Goal: Task Accomplishment & Management: Use online tool/utility

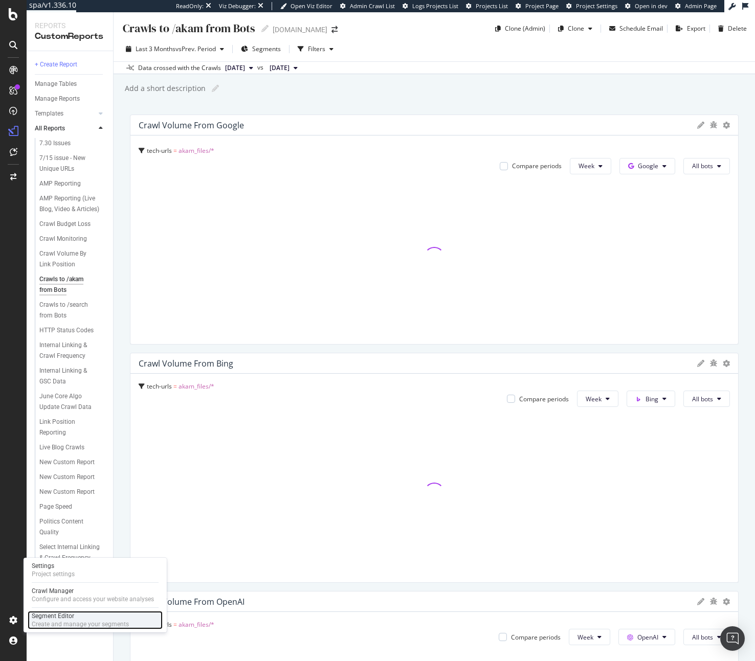
click at [61, 618] on div "Segment Editor" at bounding box center [80, 616] width 97 height 8
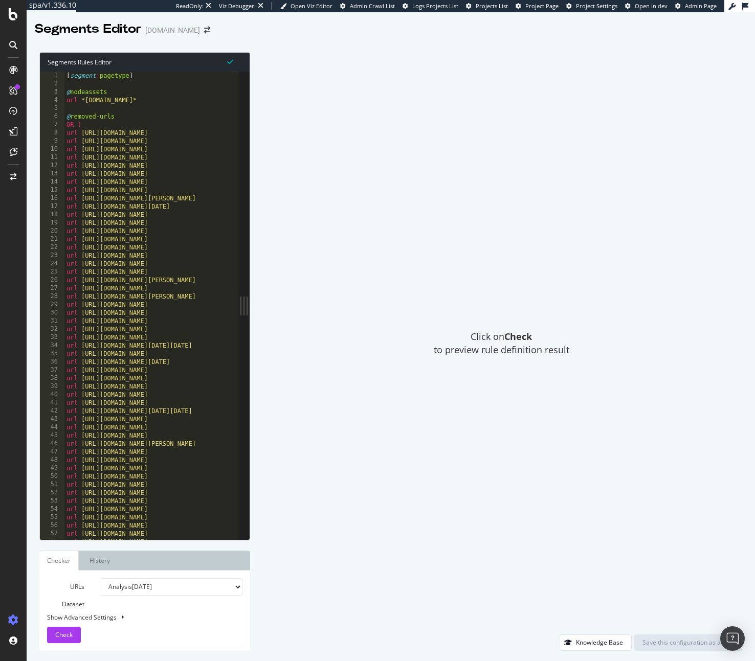
type textarea "url https://www.nbcnews.com/select/shopping/how-sous-vide-cooker-upgrades-your-…"
click at [154, 239] on div "[ segment : pagetype ] @ nodeassets url *nodeassets.nbcnews.com* @ removed-urls…" at bounding box center [331, 310] width 534 height 477
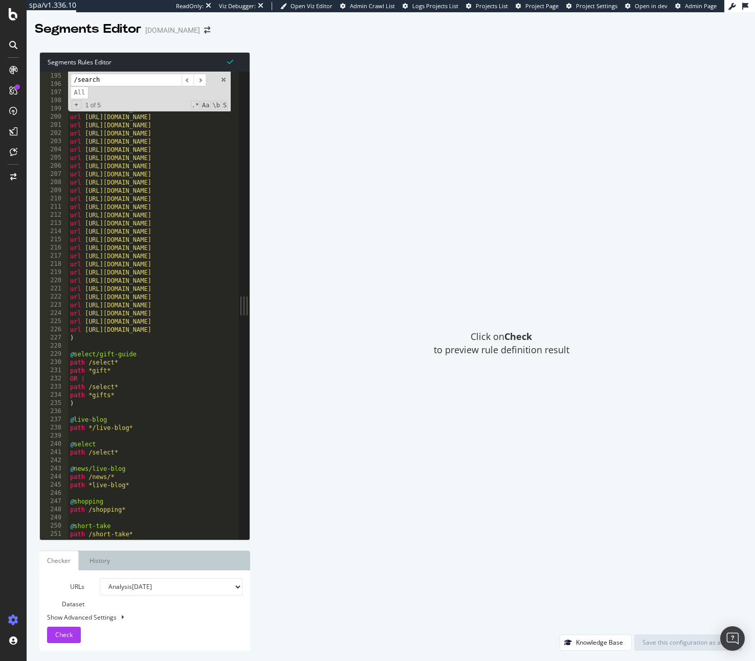
scroll to position [1385, 0]
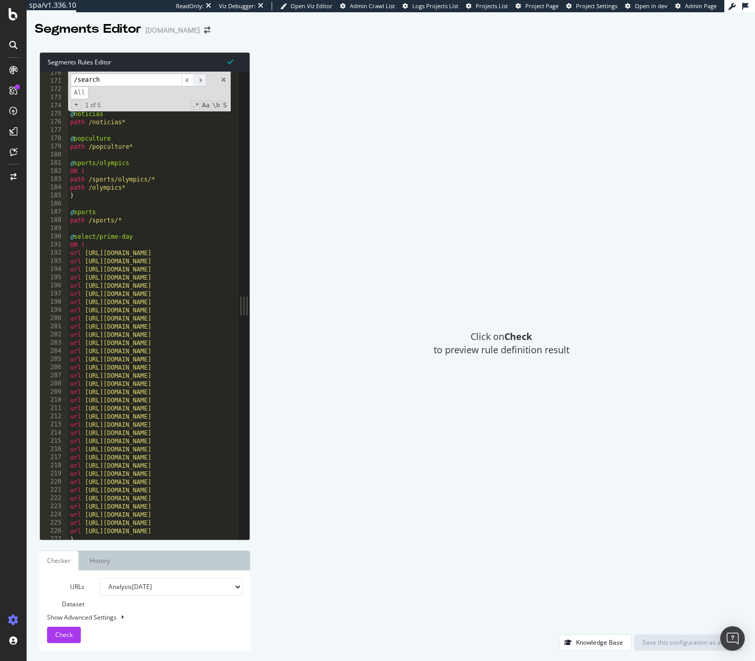
type input "/search"
click at [199, 77] on span "​" at bounding box center [199, 80] width 12 height 13
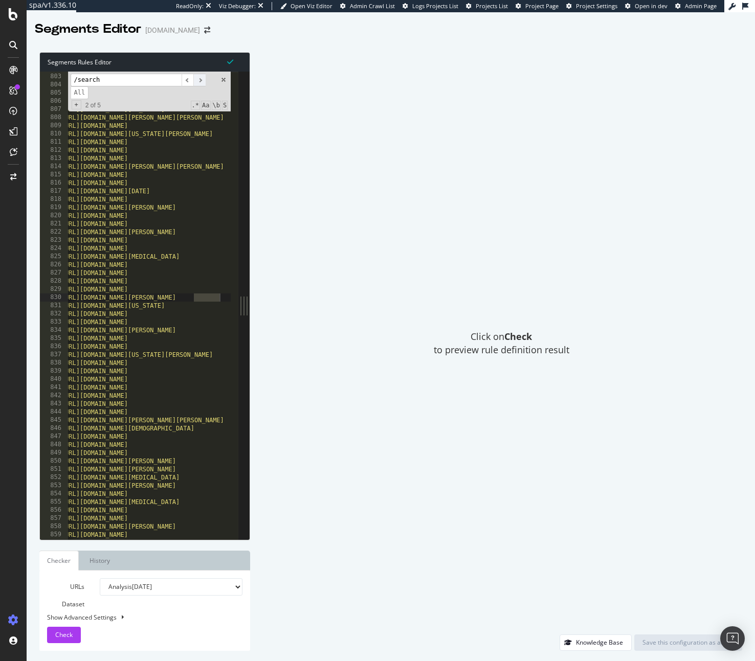
scroll to position [0, 24]
click at [199, 77] on span "​" at bounding box center [199, 80] width 12 height 13
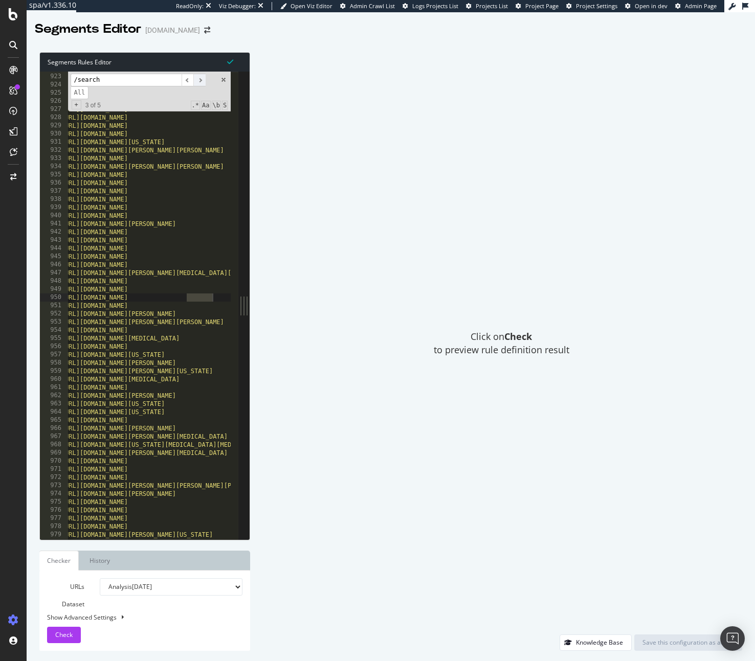
click at [199, 77] on span "​" at bounding box center [199, 80] width 12 height 13
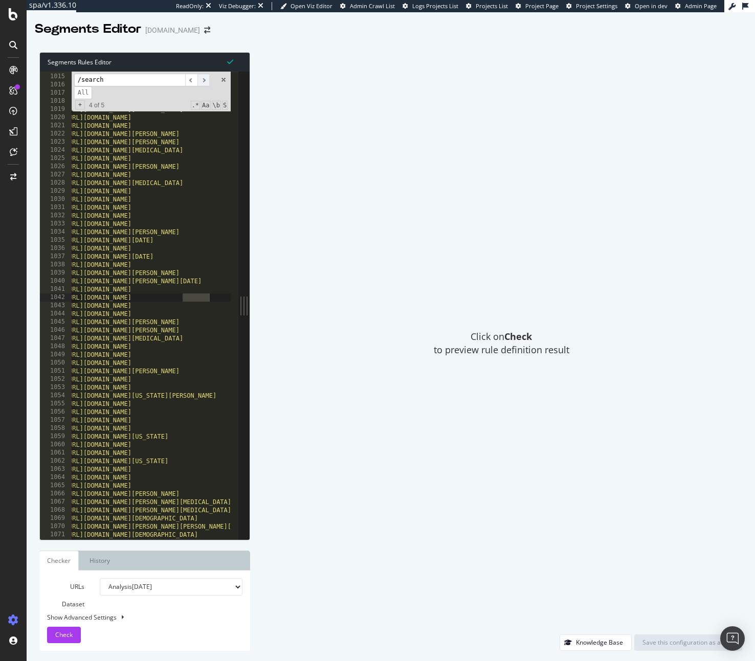
click at [199, 77] on span "​" at bounding box center [203, 80] width 12 height 13
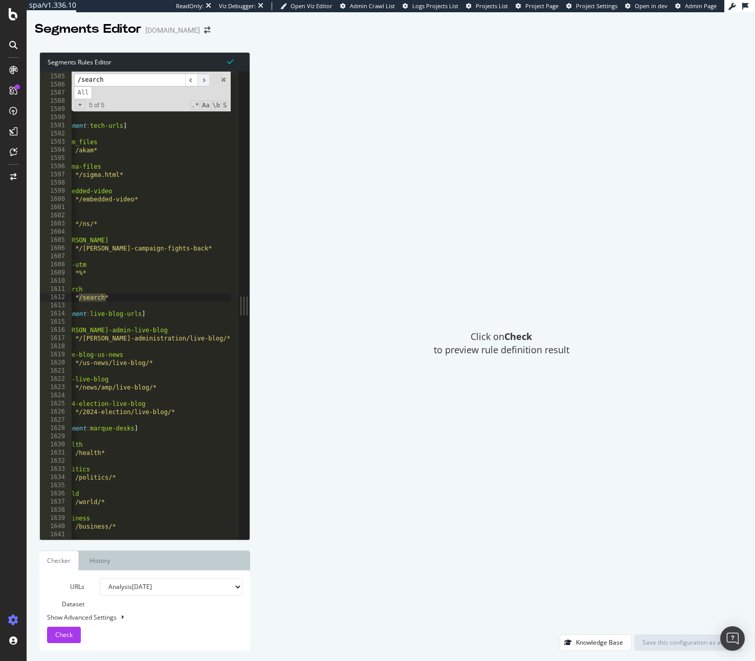
scroll to position [0, 17]
click at [146, 294] on div "[ segment : Select-Widget-Test ] @ Select-Widget-Test OR ( url https://www.nbcn…" at bounding box center [322, 302] width 534 height 477
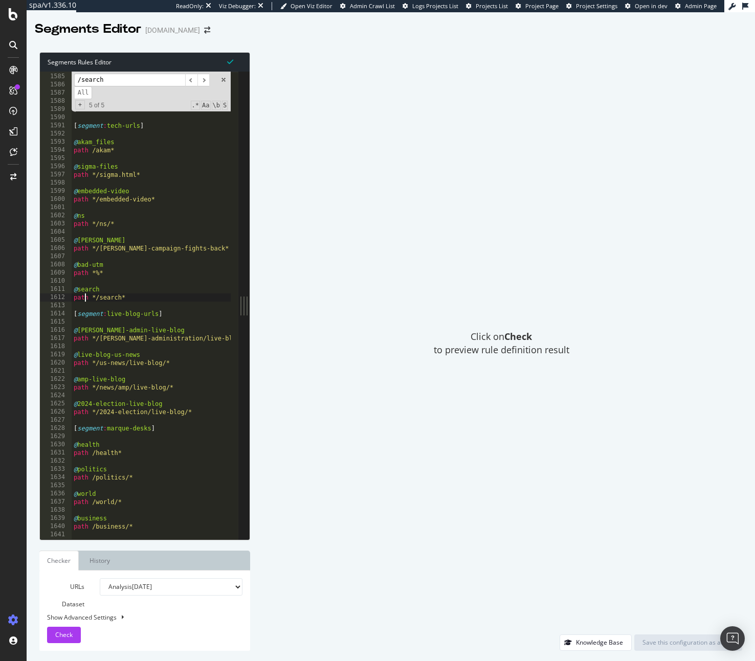
scroll to position [0, 0]
type textarea "path */search*"
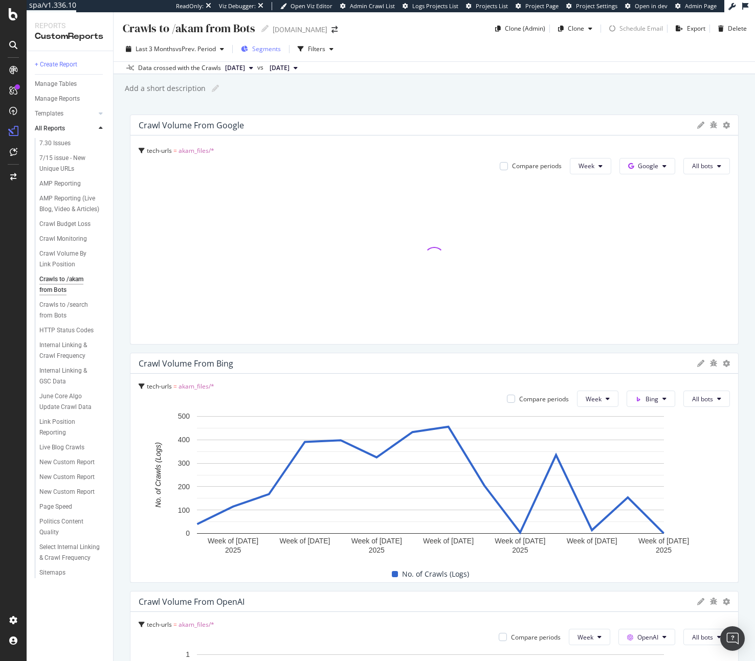
click at [264, 49] on span "Segments" at bounding box center [266, 48] width 29 height 9
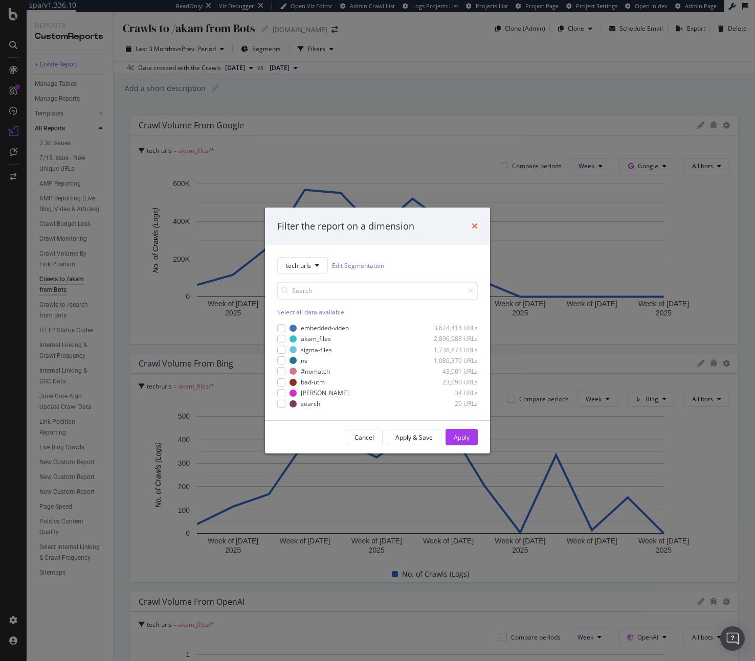
click at [477, 225] on icon "times" at bounding box center [475, 226] width 6 height 8
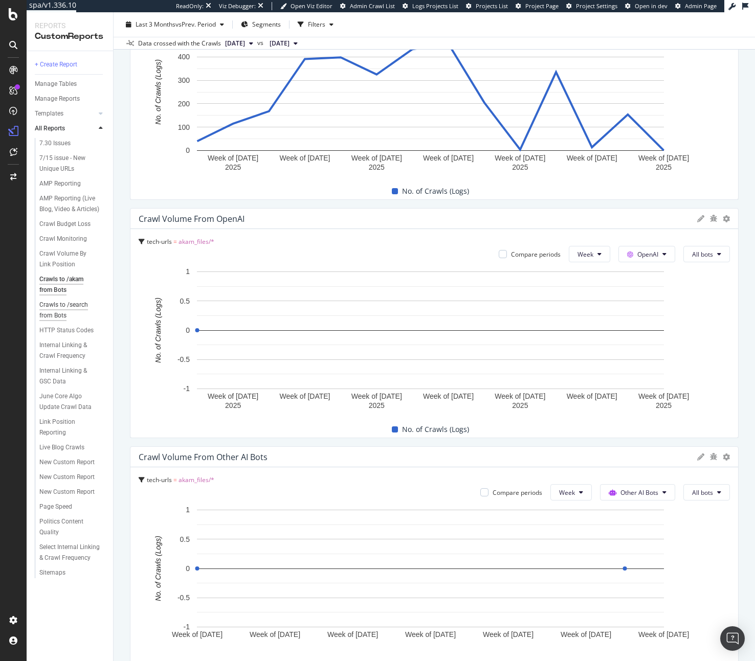
scroll to position [435, 0]
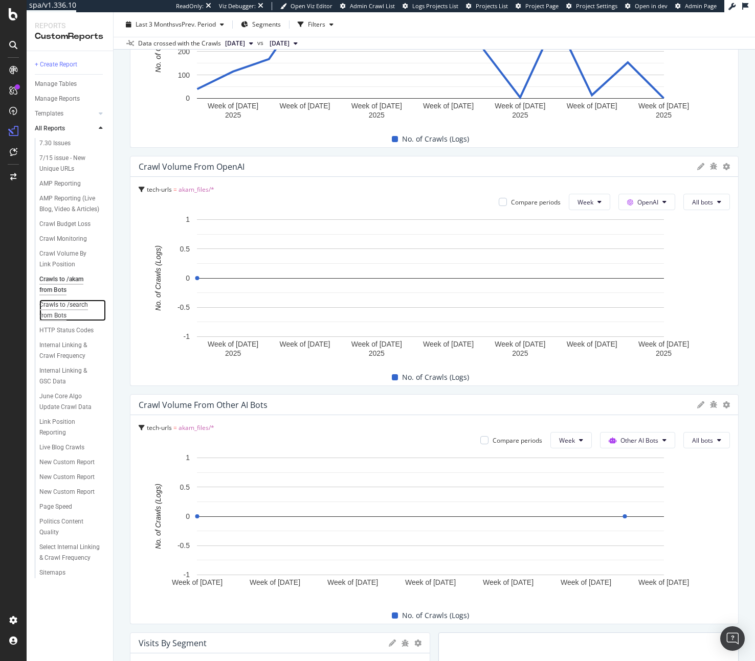
click at [73, 302] on div "Crawls to /search from Bots" at bounding box center [68, 310] width 59 height 21
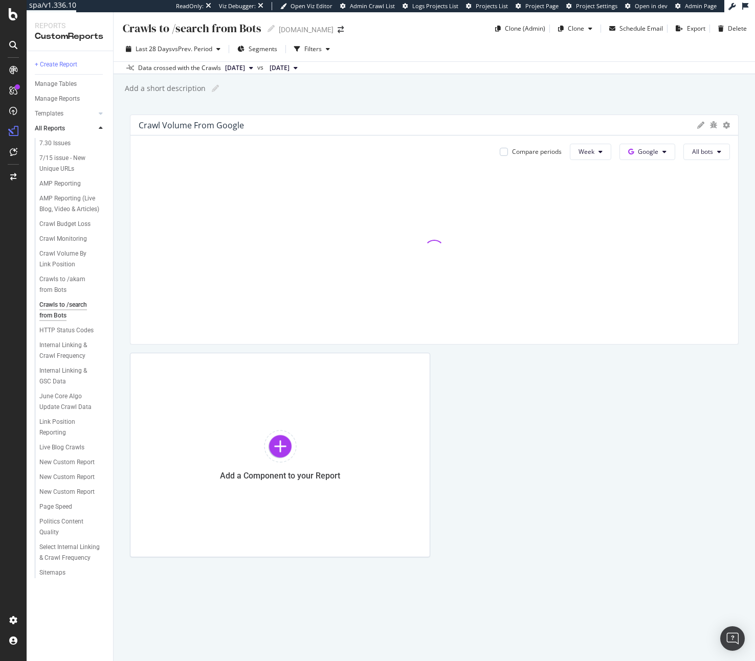
click at [702, 124] on icon at bounding box center [700, 125] width 7 height 7
click at [676, 293] on div "Cancel" at bounding box center [675, 299] width 26 height 12
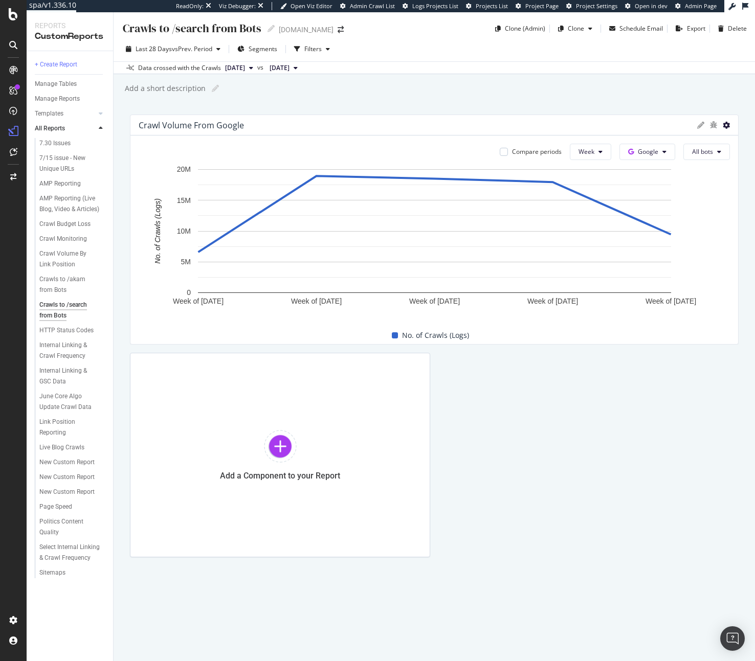
click at [726, 127] on icon at bounding box center [726, 125] width 7 height 7
click at [658, 154] on span "Apply Filter" at bounding box center [675, 153] width 77 height 9
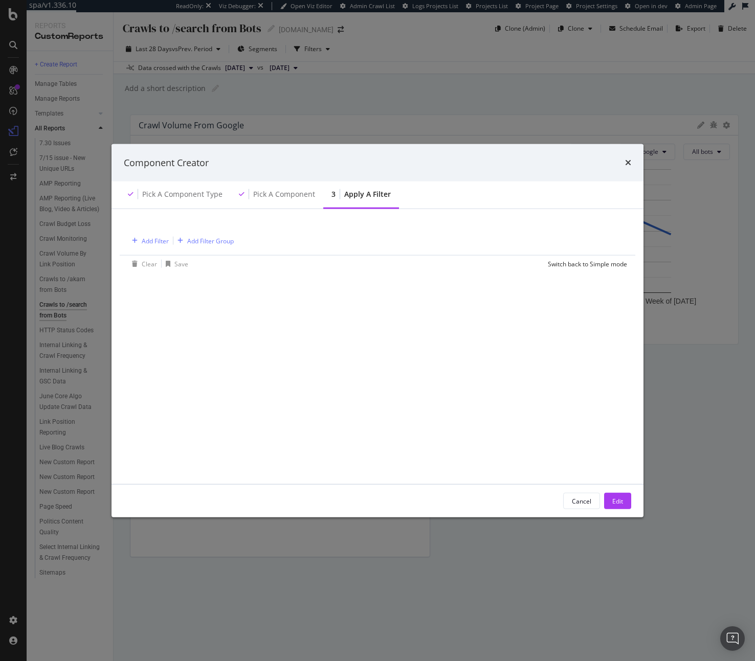
click at [158, 256] on div "Clear Save" at bounding box center [158, 264] width 60 height 16
click at [159, 249] on div "Add Filter Add Filter Group" at bounding box center [377, 241] width 499 height 30
click at [158, 242] on div "Add Filter" at bounding box center [155, 240] width 27 height 9
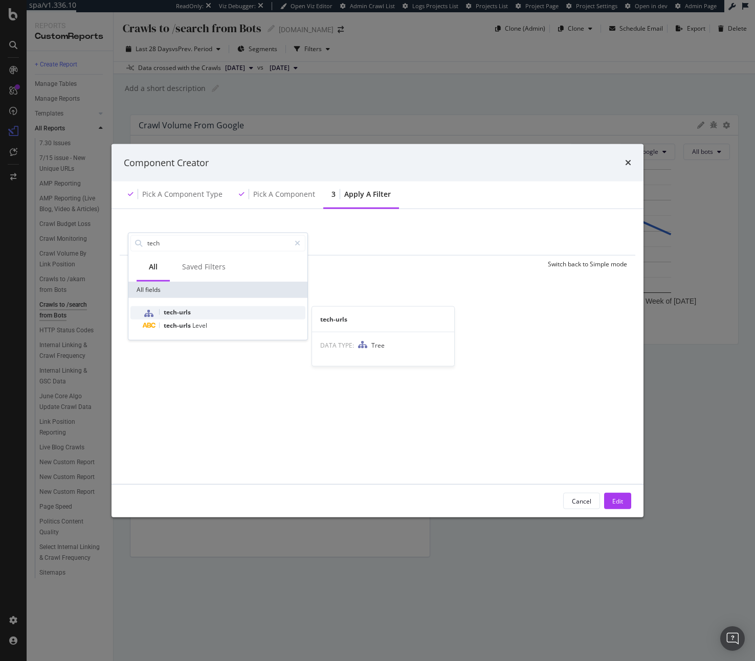
type input "tech"
click at [175, 308] on span "tech-urls" at bounding box center [177, 311] width 27 height 9
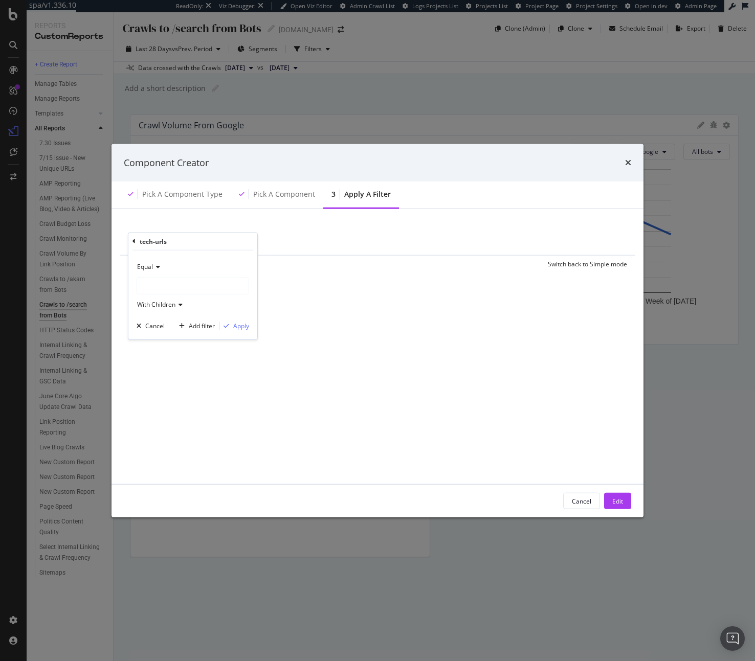
click at [158, 284] on div "modal" at bounding box center [192, 285] width 111 height 16
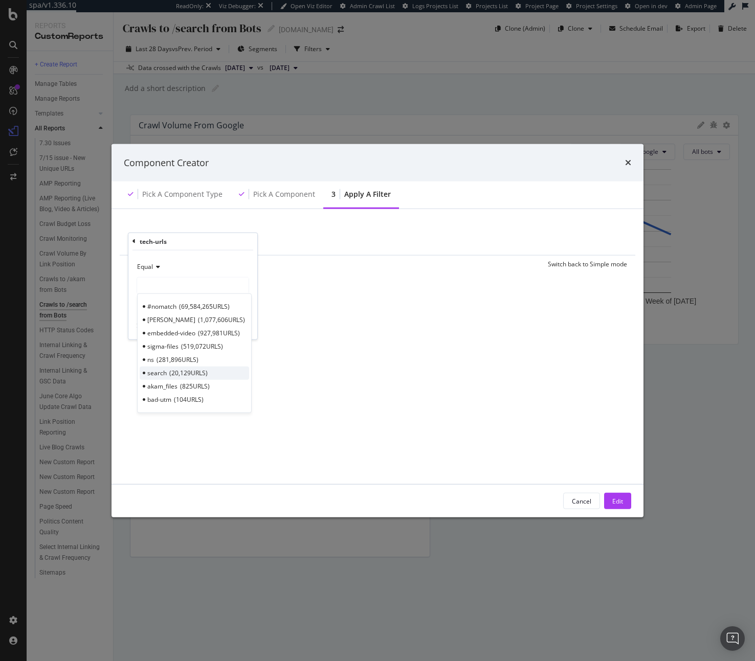
click at [202, 373] on span "20,129 URLS" at bounding box center [188, 373] width 38 height 9
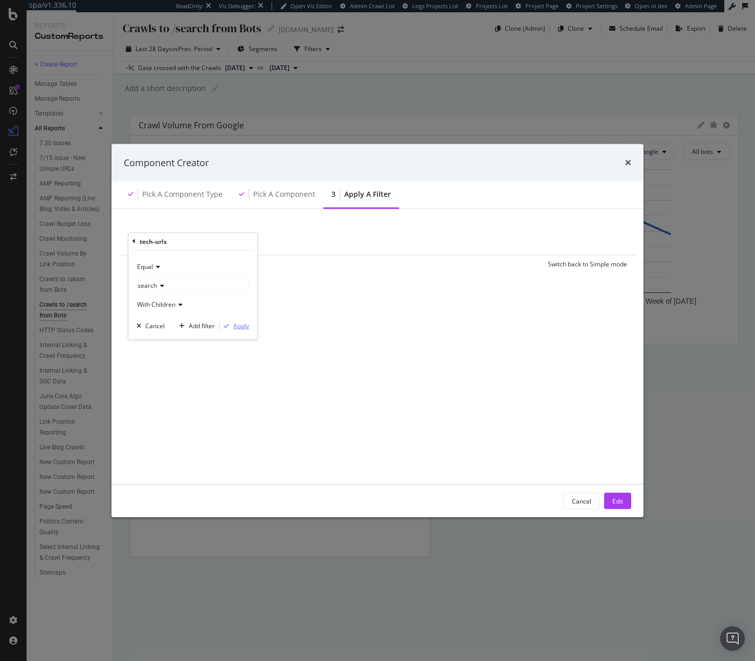
click at [230, 323] on div "modal" at bounding box center [226, 326] width 14 height 6
click at [610, 498] on button "Edit" at bounding box center [617, 501] width 27 height 16
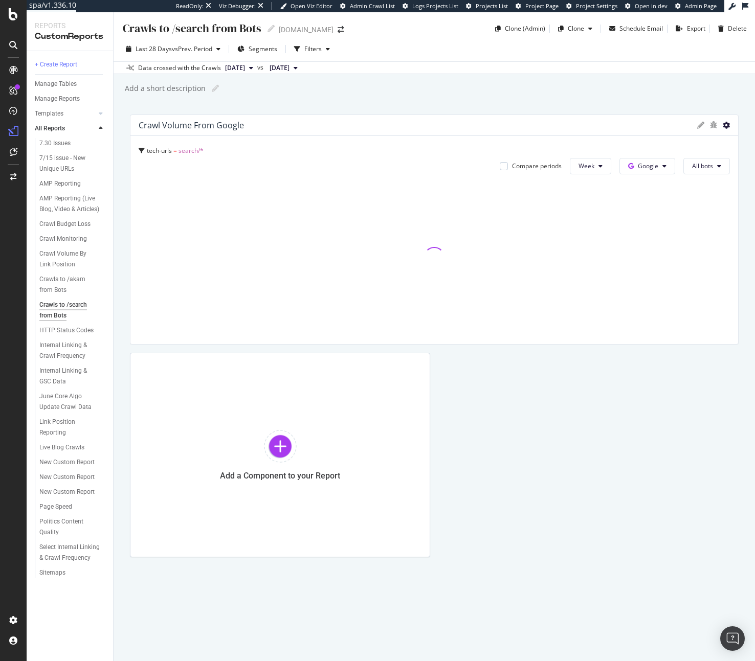
click at [727, 125] on icon at bounding box center [726, 125] width 7 height 7
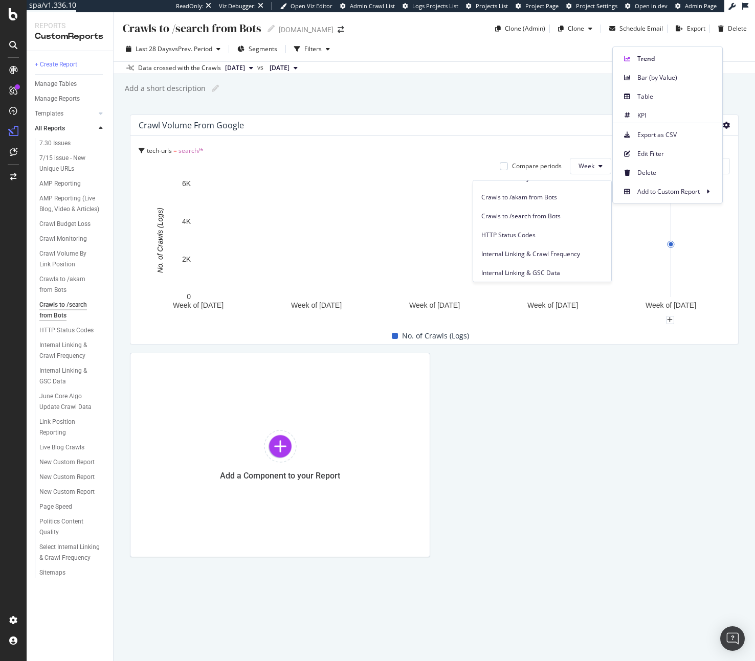
scroll to position [125, 0]
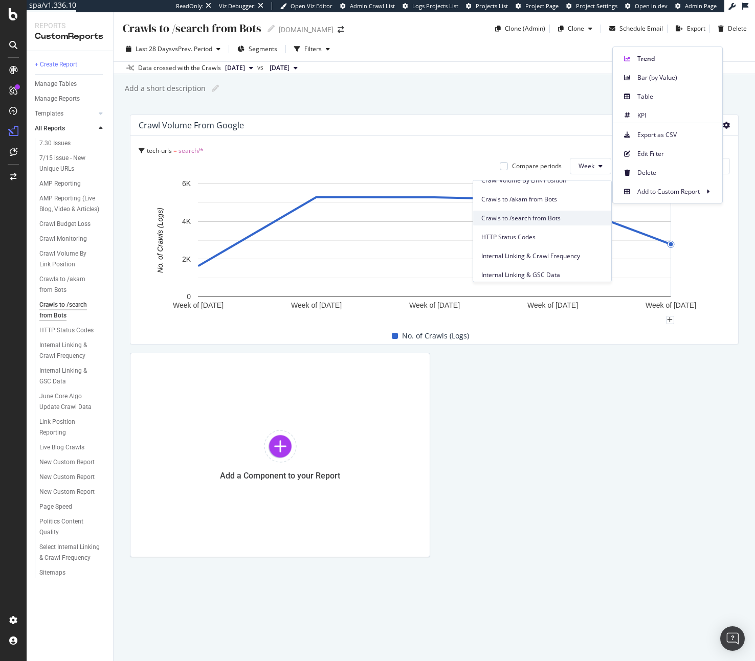
click at [549, 214] on span "Crawls to /search from Bots" at bounding box center [542, 218] width 122 height 9
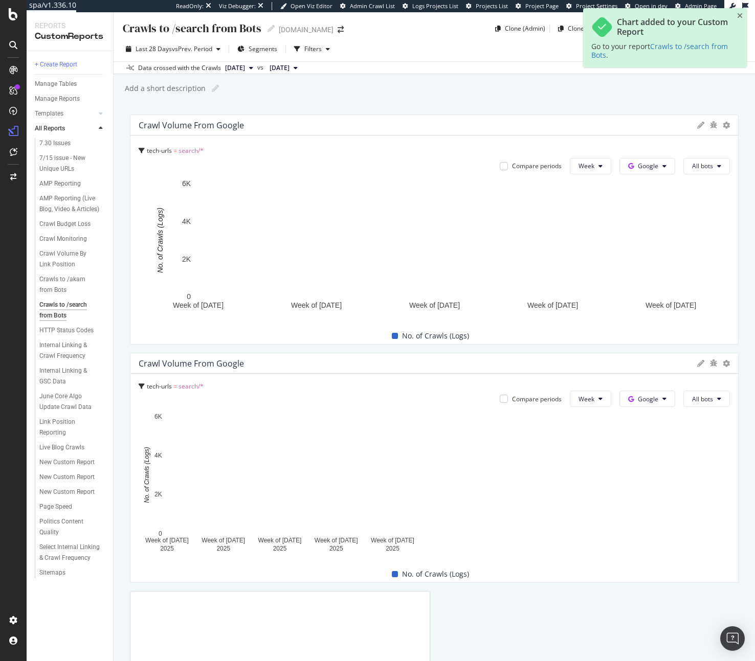
drag, startPoint x: 426, startPoint y: 395, endPoint x: 774, endPoint y: 403, distance: 348.4
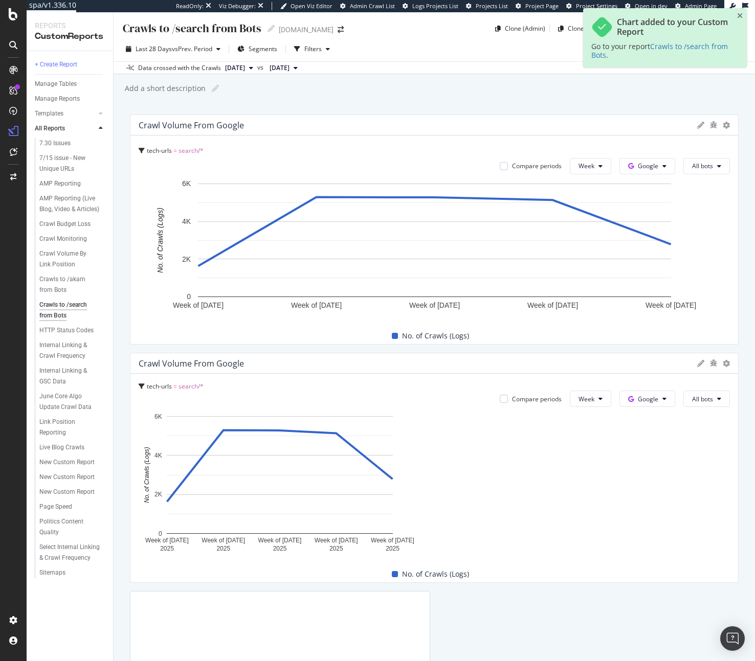
click at [754, 403] on html "spa/v1.336.10 ReadOnly: Viz Debugger: Open Viz Editor Admin Crawl List Logs Pro…" at bounding box center [377, 330] width 755 height 661
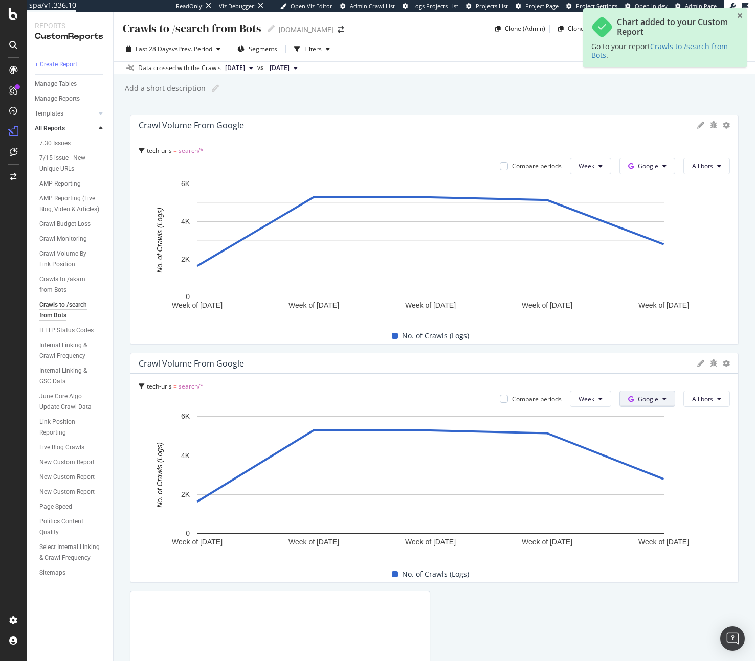
click at [651, 174] on button "Google" at bounding box center [647, 166] width 56 height 16
click at [645, 436] on span "Bing" at bounding box center [656, 438] width 38 height 9
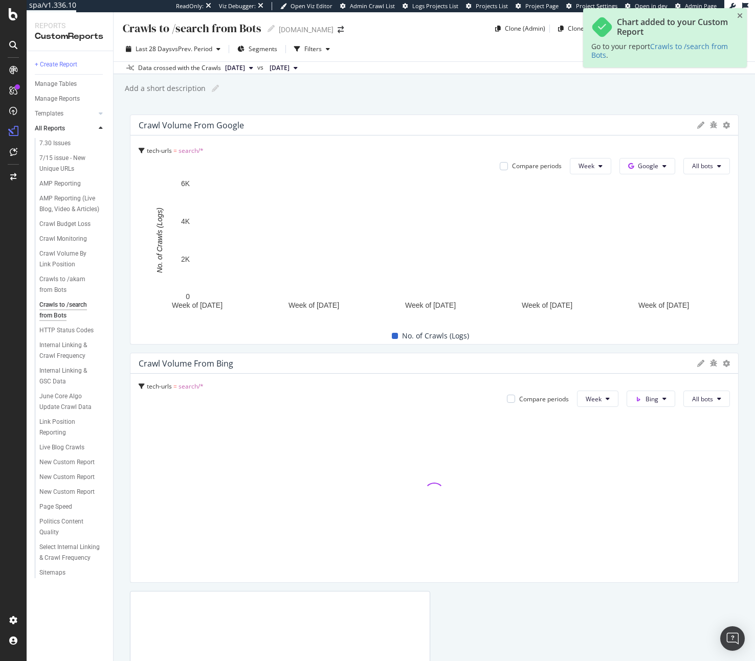
scroll to position [187, 0]
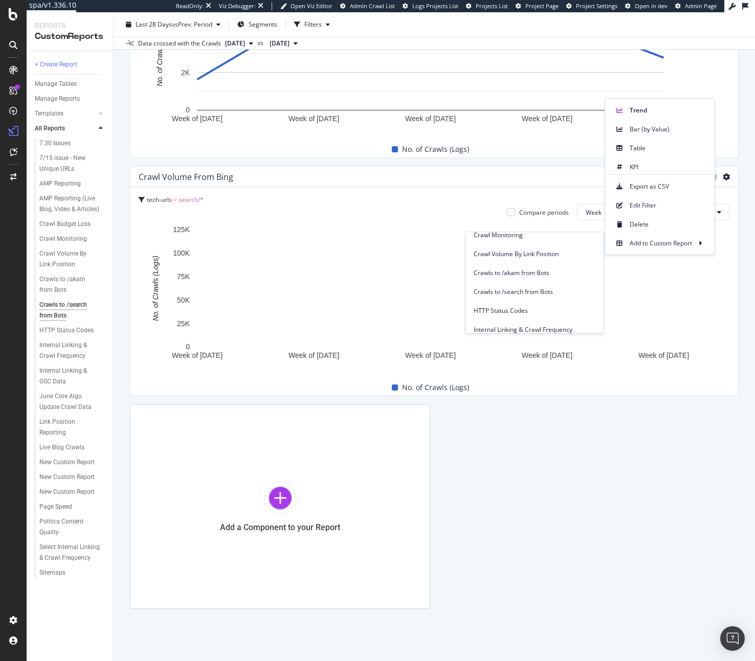
scroll to position [111, 0]
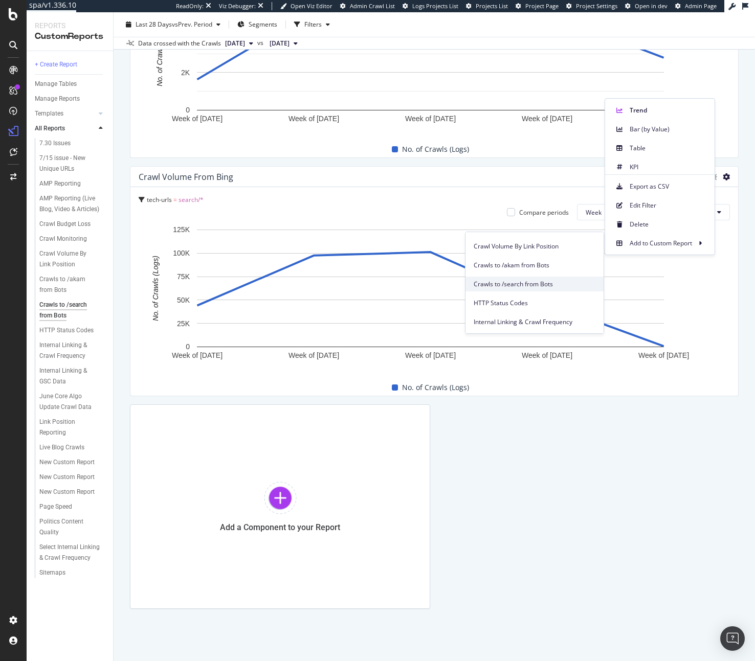
click at [530, 280] on span "Crawls to /search from Bots" at bounding box center [535, 284] width 122 height 9
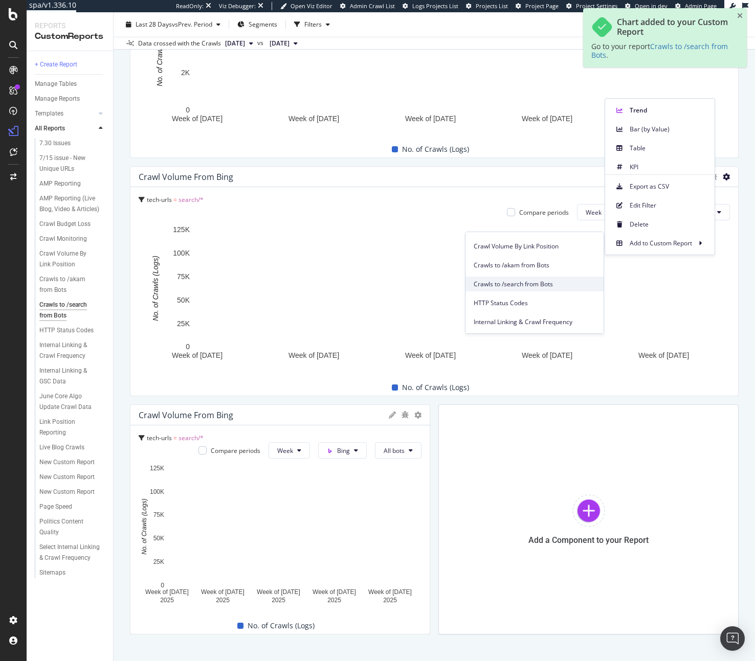
scroll to position [315, 0]
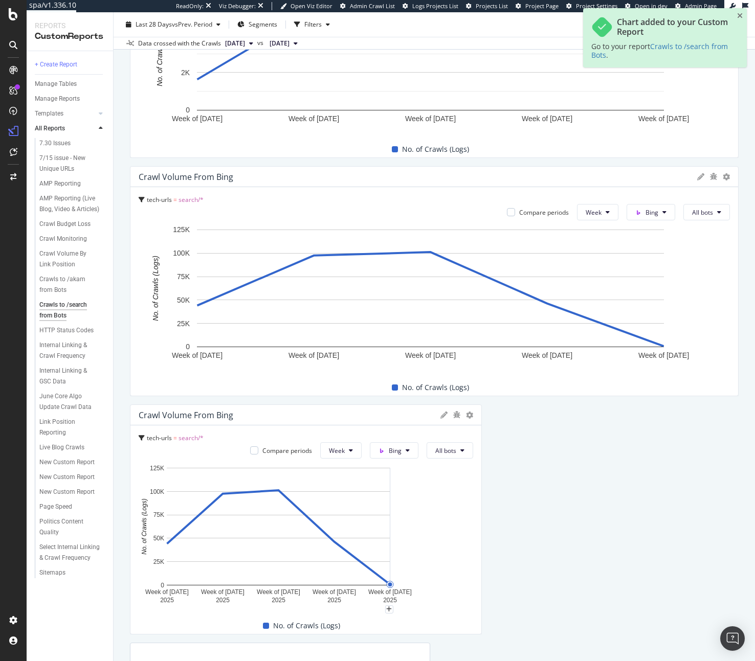
drag, startPoint x: 425, startPoint y: 487, endPoint x: 635, endPoint y: 487, distance: 209.7
click at [635, 487] on div "Crawl Volume from Google tech-urls = search/* Compare periods Week Google All b…" at bounding box center [434, 388] width 609 height 920
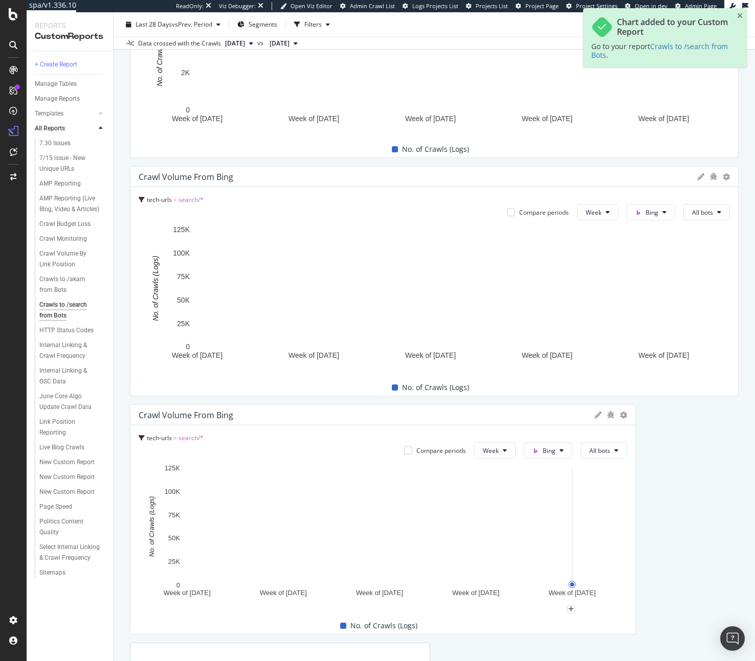
drag, startPoint x: 626, startPoint y: 474, endPoint x: 718, endPoint y: 466, distance: 91.8
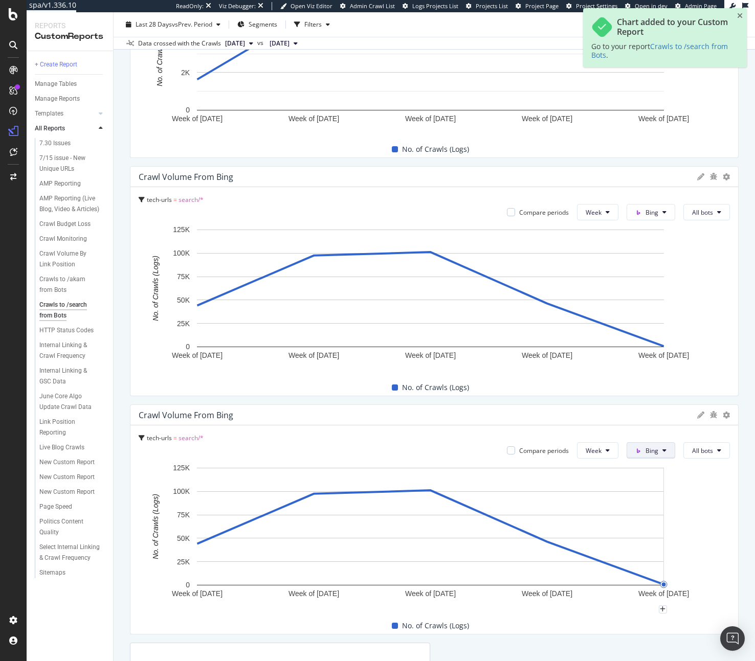
click at [647, 503] on div "OpenAI" at bounding box center [655, 508] width 71 height 15
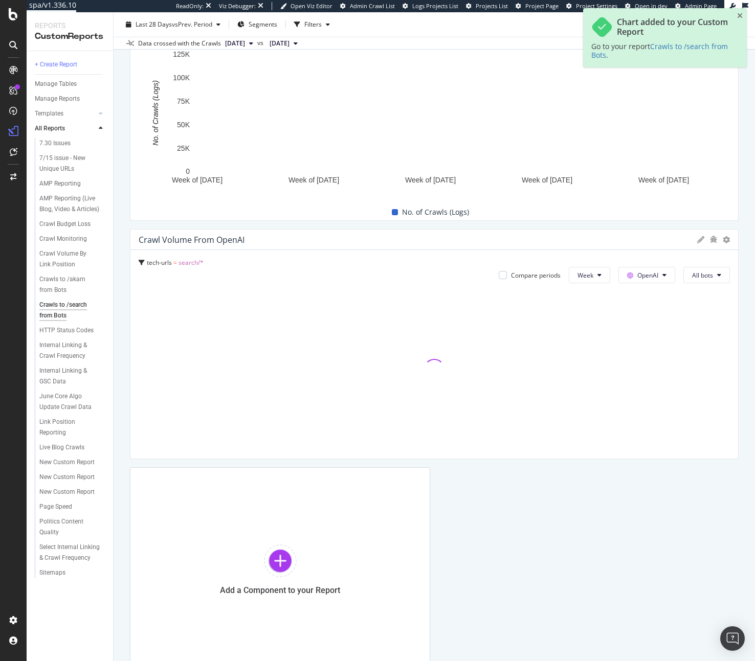
scroll to position [425, 0]
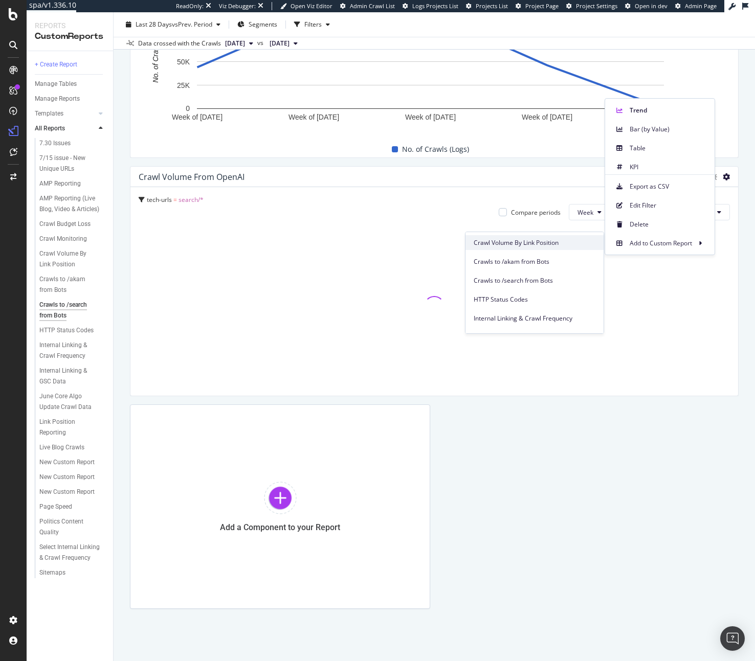
scroll to position [127, 0]
click at [527, 270] on span "Crawls to /search from Bots" at bounding box center [535, 267] width 122 height 9
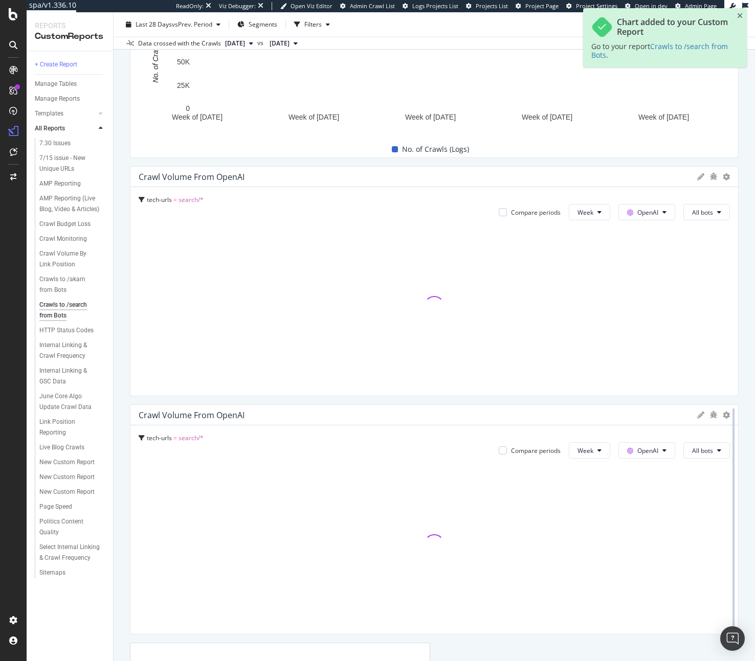
drag, startPoint x: 423, startPoint y: 446, endPoint x: 721, endPoint y: 440, distance: 297.7
click at [728, 440] on div at bounding box center [733, 520] width 10 height 230
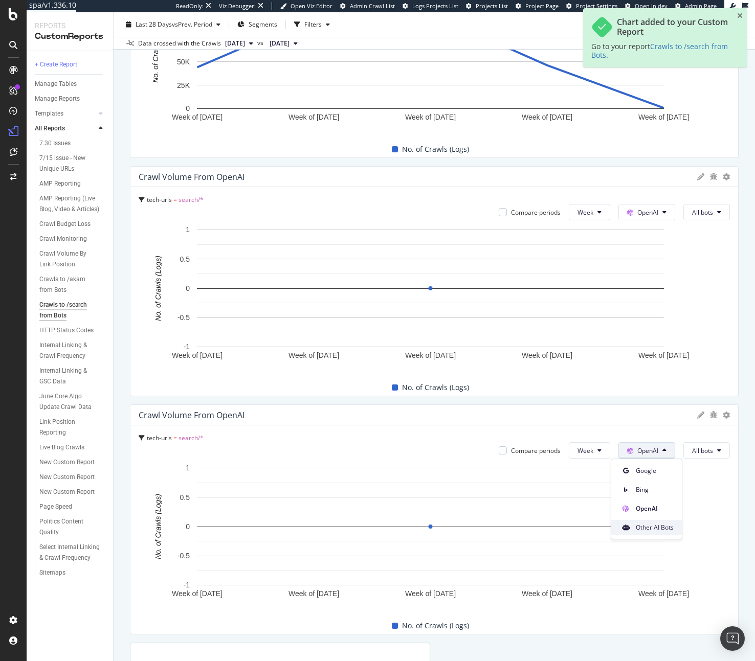
click at [643, 523] on span "Other AI Bots" at bounding box center [655, 527] width 38 height 9
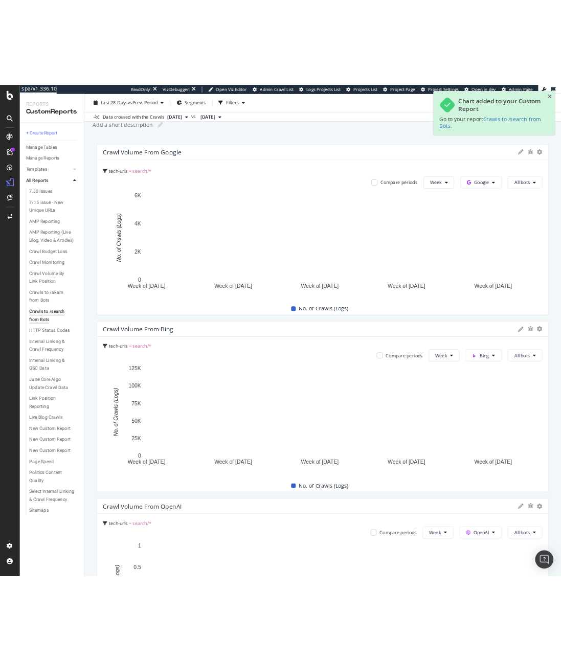
scroll to position [0, 0]
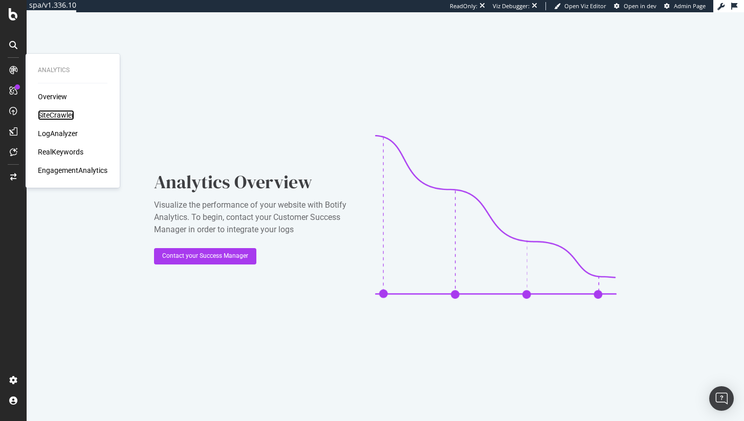
click at [44, 113] on div "SiteCrawler" at bounding box center [56, 115] width 36 height 10
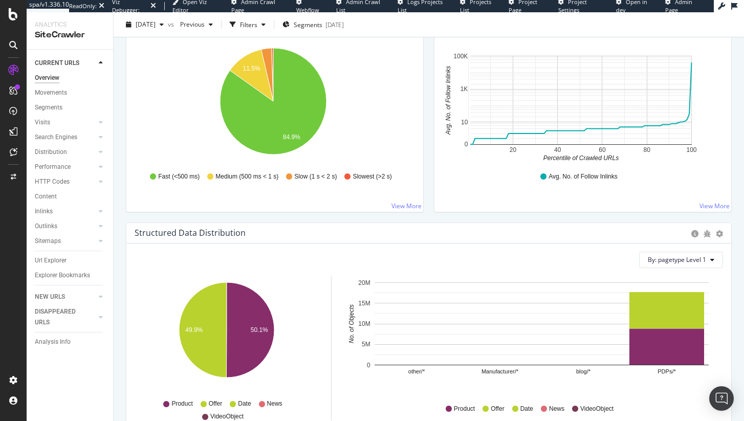
scroll to position [1019, 0]
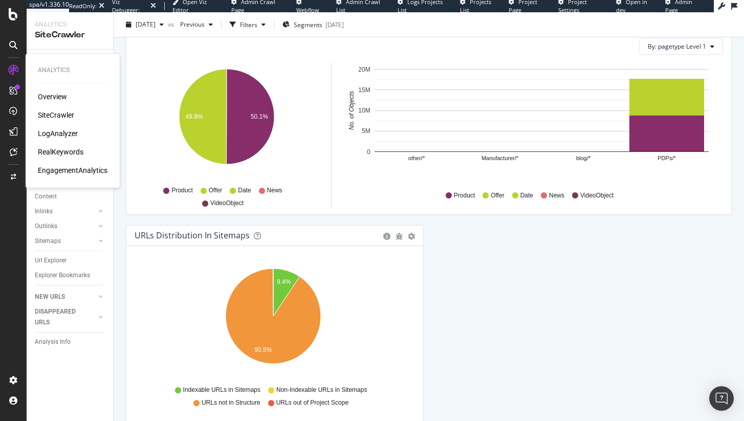
click at [61, 129] on div "LogAnalyzer" at bounding box center [58, 133] width 40 height 10
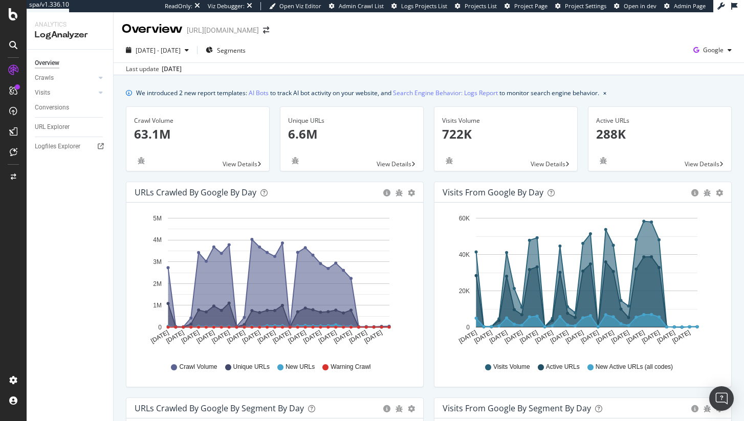
click at [706, 61] on div "2025 Jul. 21st - Aug. 19th Segments Google" at bounding box center [429, 52] width 630 height 20
click at [706, 53] on span "Google" at bounding box center [713, 50] width 20 height 9
click at [653, 57] on span "OpenAI" at bounding box center [654, 59] width 38 height 9
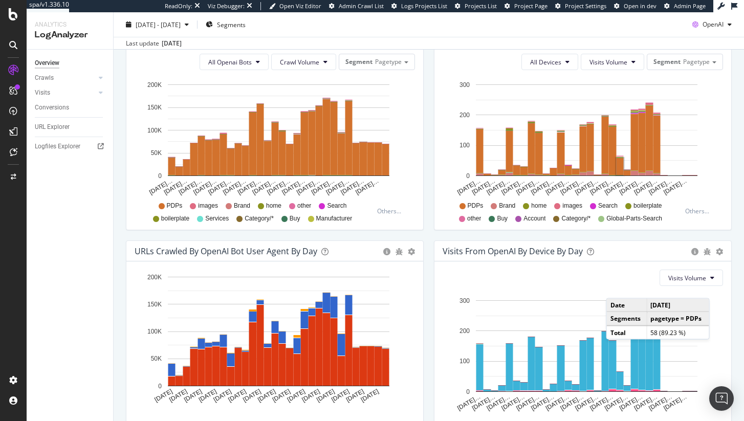
scroll to position [444, 0]
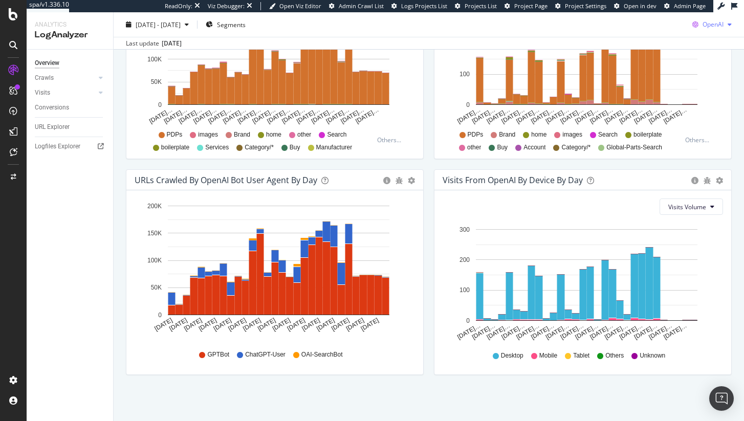
click at [705, 21] on span "OpenAI" at bounding box center [712, 24] width 21 height 9
click at [702, 96] on div "Other AI Bots" at bounding box center [703, 101] width 71 height 15
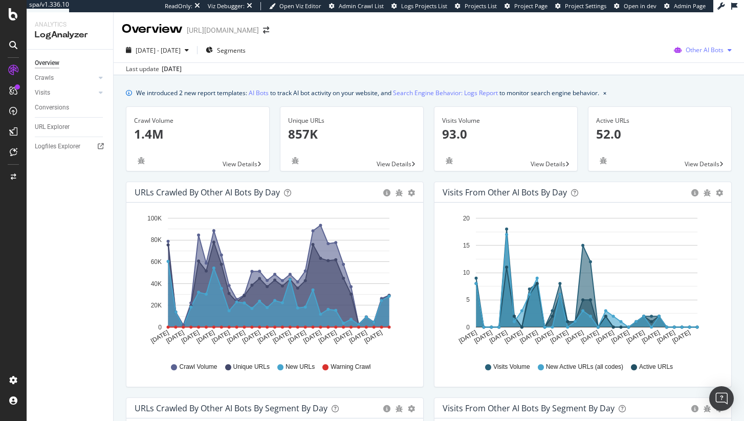
click at [707, 48] on span "Other AI Bots" at bounding box center [704, 50] width 38 height 9
click at [681, 11] on div "ReadOnly: Viz Debugger: Open Viz Editor Admin Crawl List Logs Projects List Pro…" at bounding box center [439, 6] width 548 height 12
click at [706, 51] on span "Other AI Bots" at bounding box center [704, 50] width 38 height 9
click at [701, 63] on div "Google" at bounding box center [698, 70] width 73 height 15
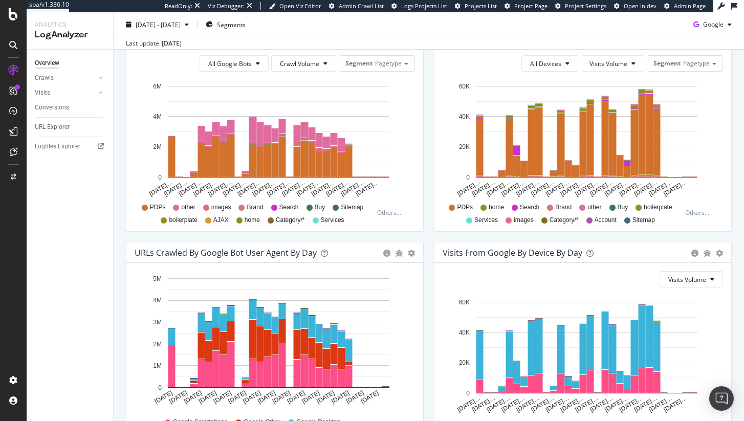
scroll to position [373, 0]
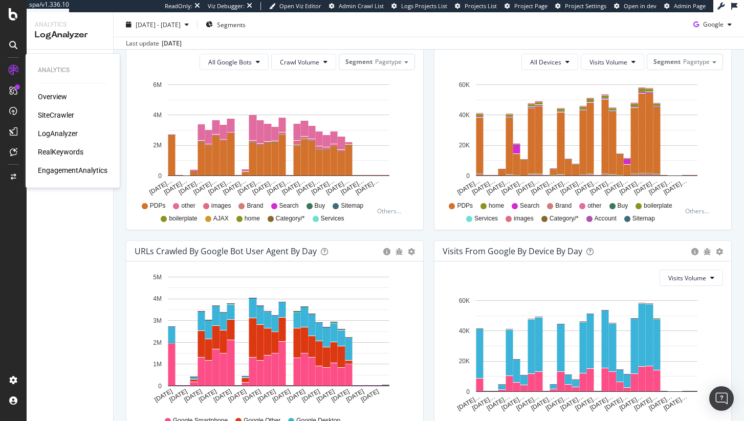
click at [58, 116] on div "SiteCrawler" at bounding box center [56, 115] width 36 height 10
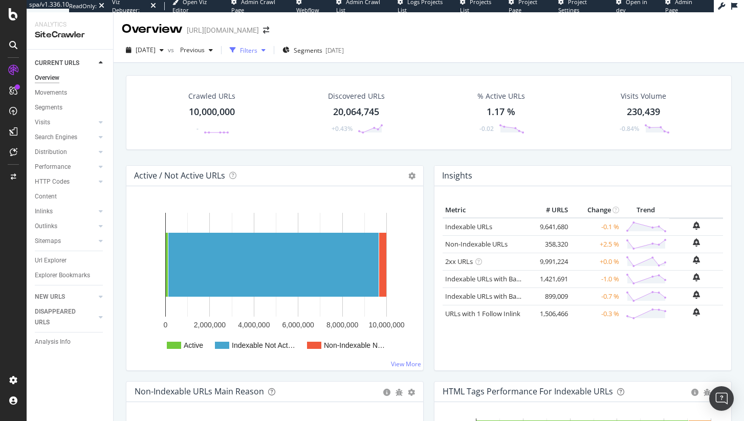
click at [236, 48] on icon "button" at bounding box center [233, 50] width 6 height 6
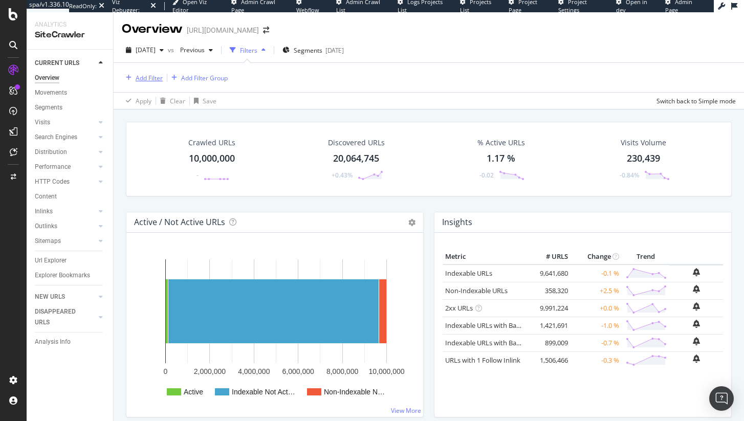
click at [153, 78] on div "Add Filter" at bounding box center [149, 78] width 27 height 9
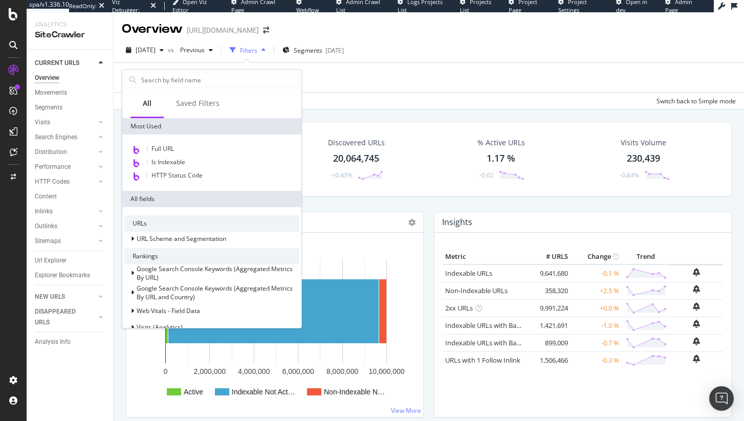
type input "n"
type input "inlinks"
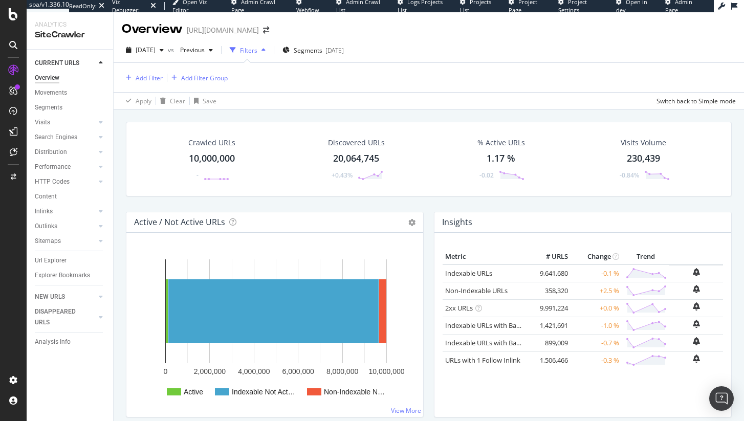
click at [428, 88] on div "Add Filter Add Filter Group" at bounding box center [429, 77] width 614 height 29
click at [57, 118] on div "ActionBoard" at bounding box center [58, 117] width 40 height 10
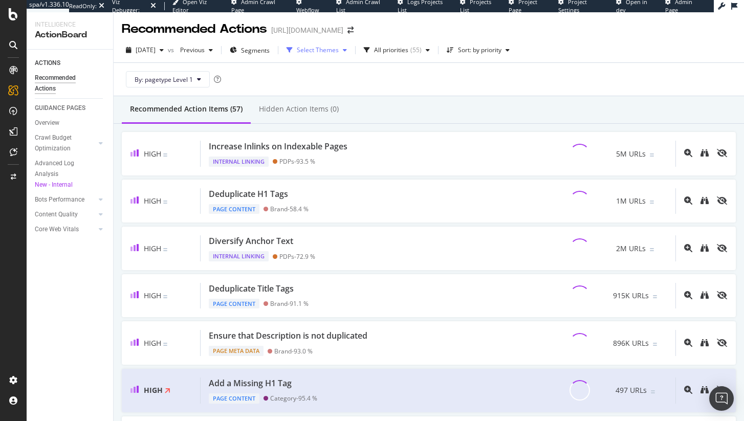
click at [339, 53] on div "Select Themes" at bounding box center [318, 50] width 42 height 6
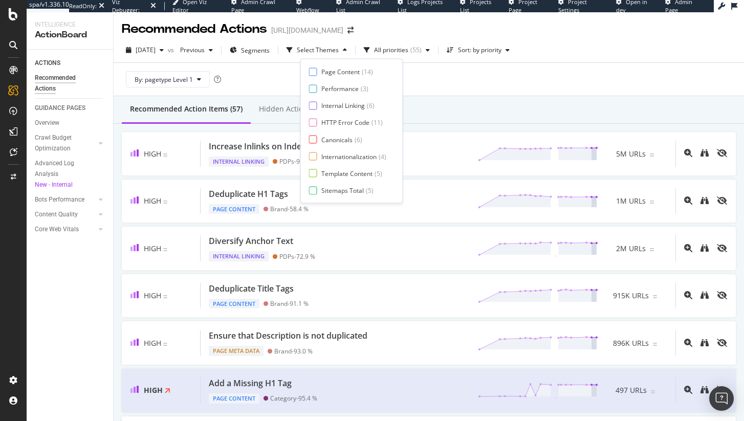
click at [486, 89] on div "By: pagetype Level 1" at bounding box center [429, 79] width 614 height 33
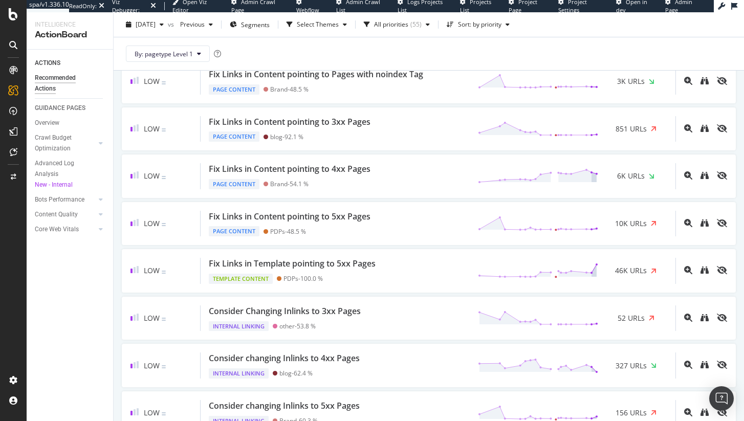
scroll to position [1343, 0]
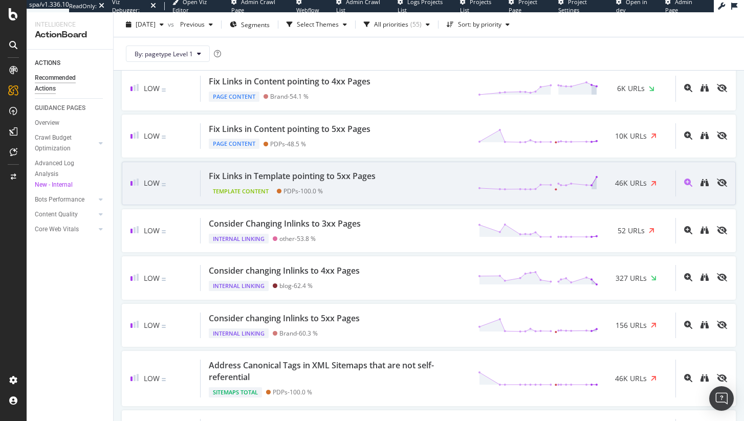
click at [319, 173] on div "Fix Links in Template pointing to 5xx Pages" at bounding box center [292, 176] width 167 height 12
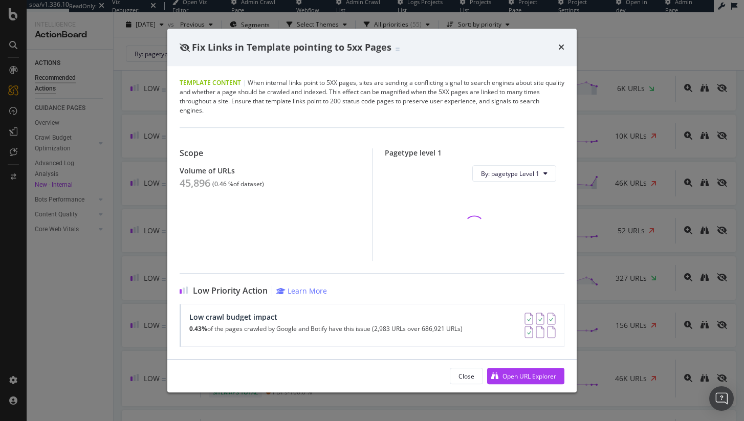
click at [565, 47] on div "Fix Links in Template pointing to 5xx Pages" at bounding box center [371, 48] width 409 height 38
click at [562, 47] on icon "times" at bounding box center [561, 47] width 6 height 8
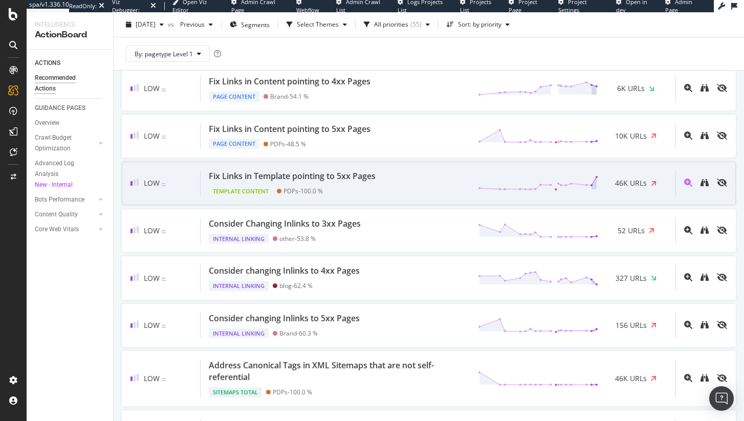
click at [275, 196] on div "Low Fix Links in Template pointing to 5xx Pages Template Content PDPs - 100.0 %…" at bounding box center [429, 183] width 614 height 43
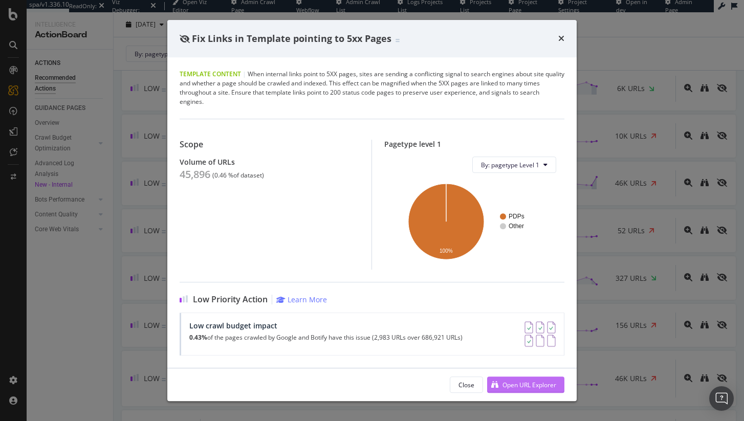
click at [546, 383] on div "Open URL Explorer" at bounding box center [529, 384] width 54 height 9
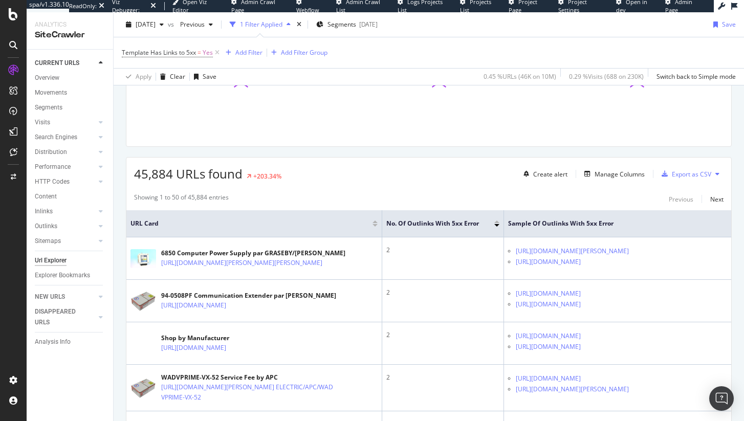
scroll to position [115, 0]
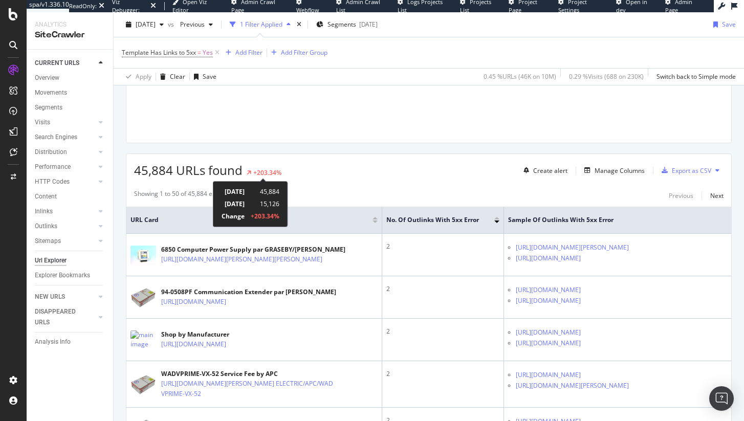
click at [260, 171] on div "+203.34%" at bounding box center [267, 172] width 28 height 9
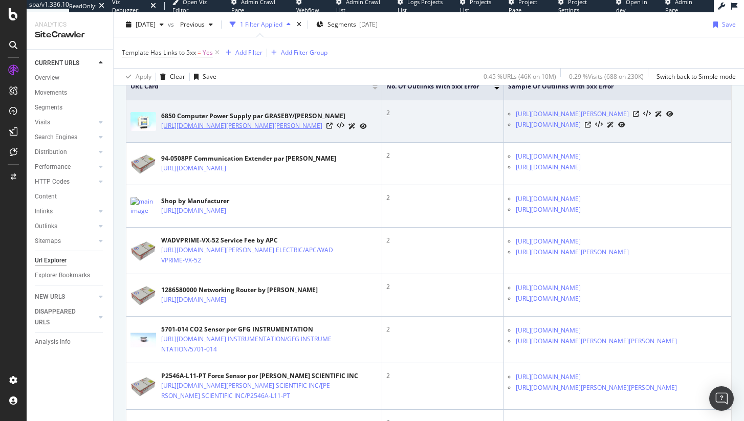
scroll to position [167, 0]
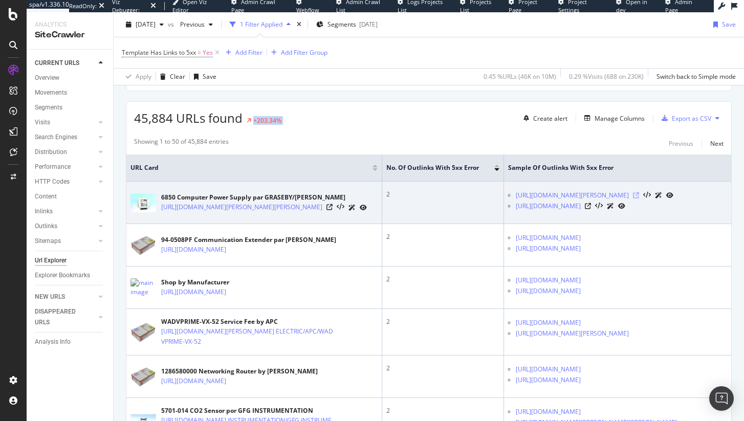
click at [639, 198] on icon at bounding box center [636, 195] width 6 height 6
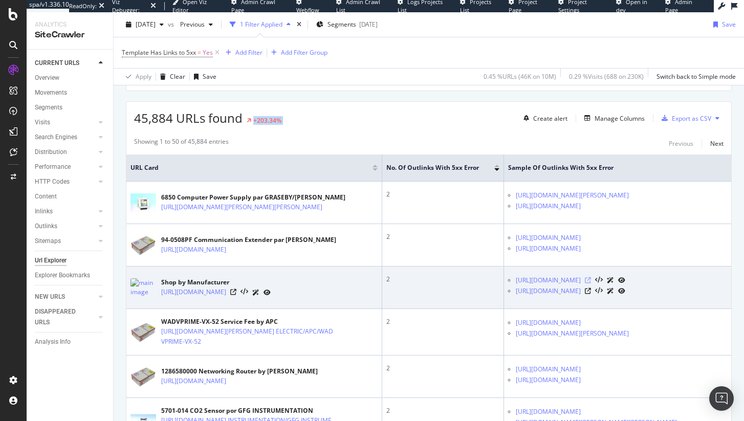
click at [591, 283] on icon at bounding box center [588, 280] width 6 height 6
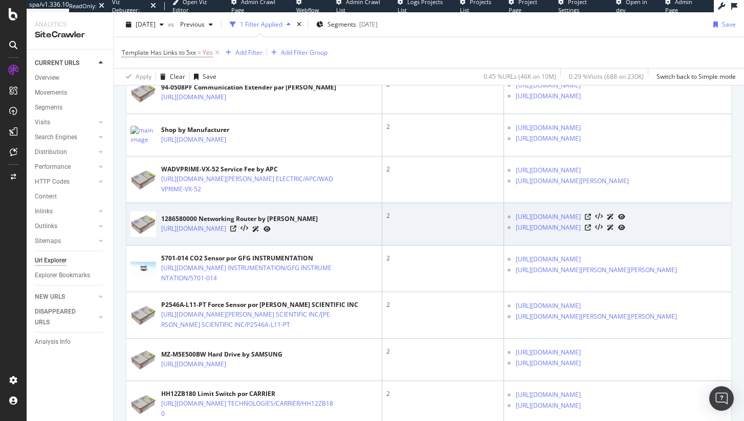
scroll to position [329, 0]
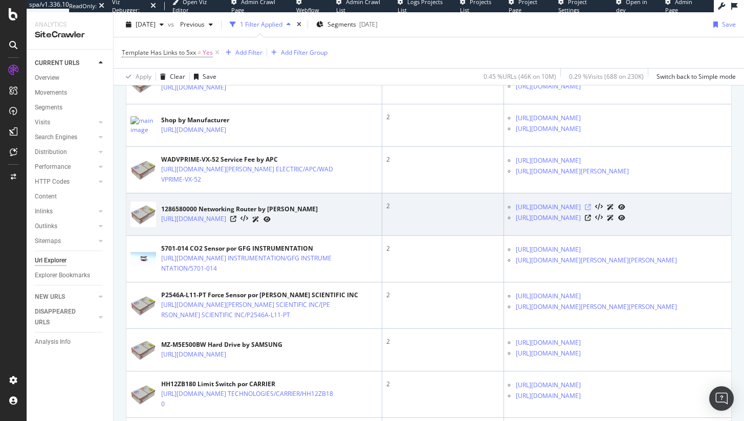
click at [591, 210] on icon at bounding box center [588, 207] width 6 height 6
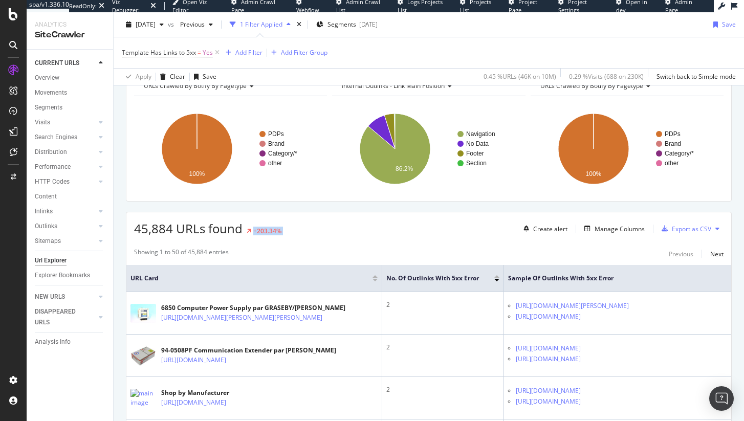
scroll to position [0, 0]
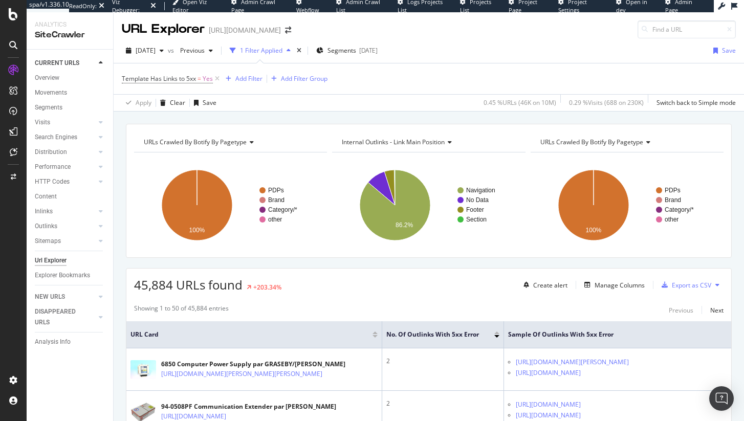
click at [185, 292] on span "45,884 URLs found" at bounding box center [188, 284] width 108 height 17
click at [245, 81] on div "Add Filter" at bounding box center [248, 78] width 27 height 9
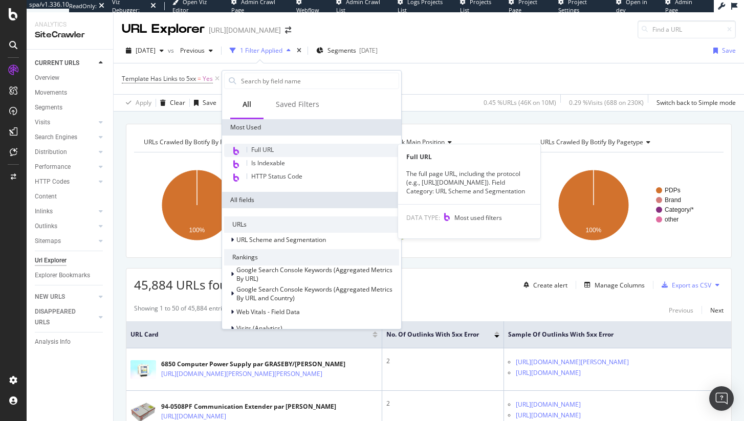
click at [266, 146] on span "Full URL" at bounding box center [262, 149] width 23 height 9
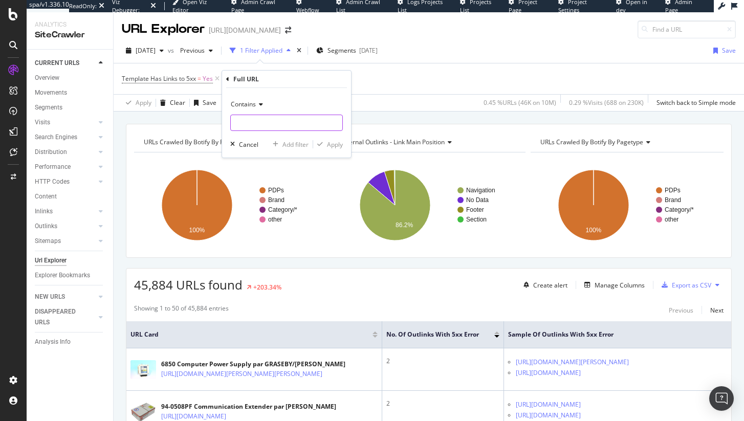
click at [263, 116] on input "text" at bounding box center [286, 123] width 111 height 16
click at [253, 99] on div "Contains" at bounding box center [286, 104] width 113 height 16
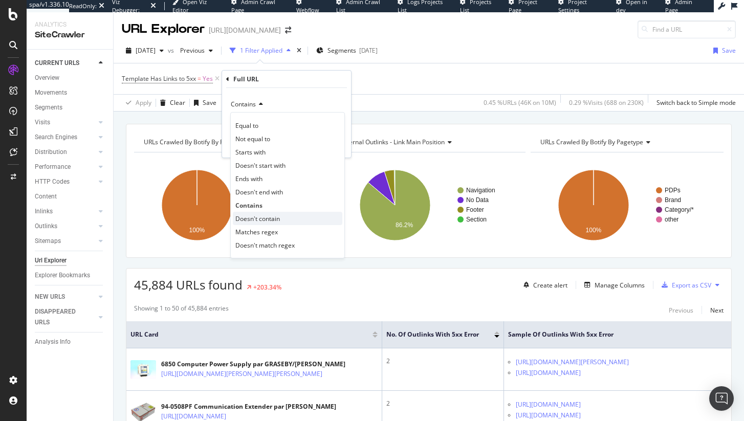
click at [292, 217] on div "Doesn't contain" at bounding box center [287, 218] width 109 height 13
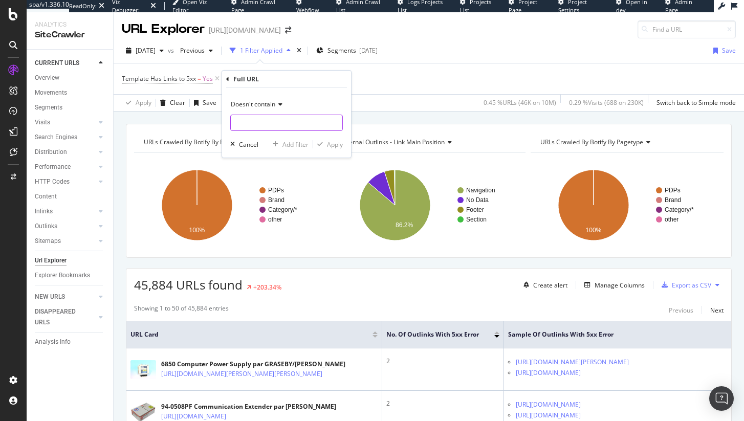
click at [273, 130] on input "text" at bounding box center [286, 123] width 111 height 16
type input "/es-ES/"
click at [340, 143] on div "Apply" at bounding box center [335, 144] width 16 height 9
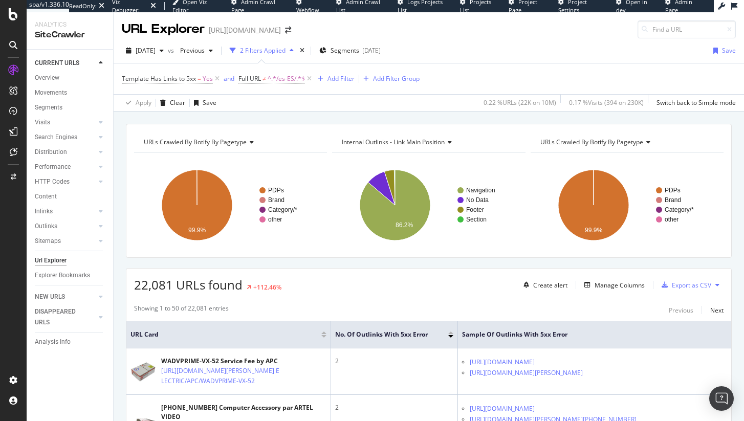
click at [157, 281] on span "22,081 URLs found" at bounding box center [188, 284] width 108 height 17
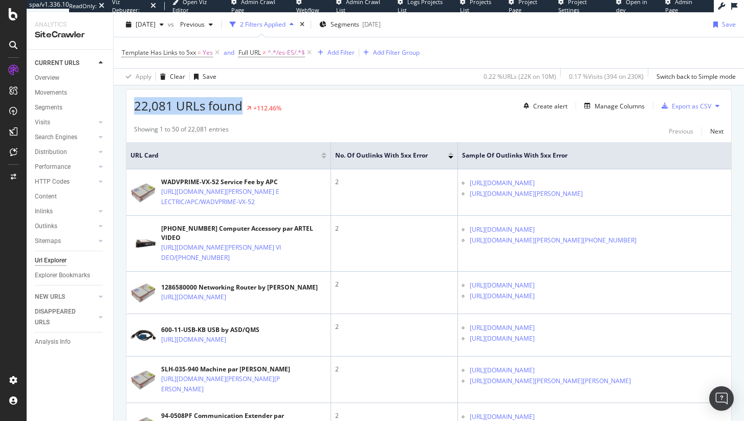
scroll to position [81, 0]
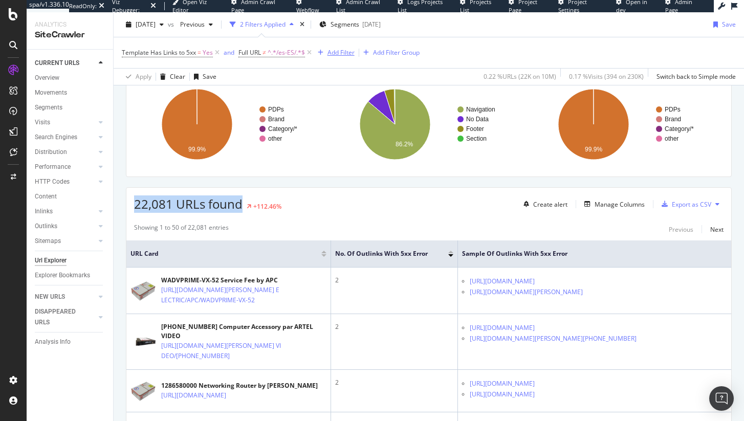
click at [322, 51] on icon "button" at bounding box center [321, 53] width 6 height 6
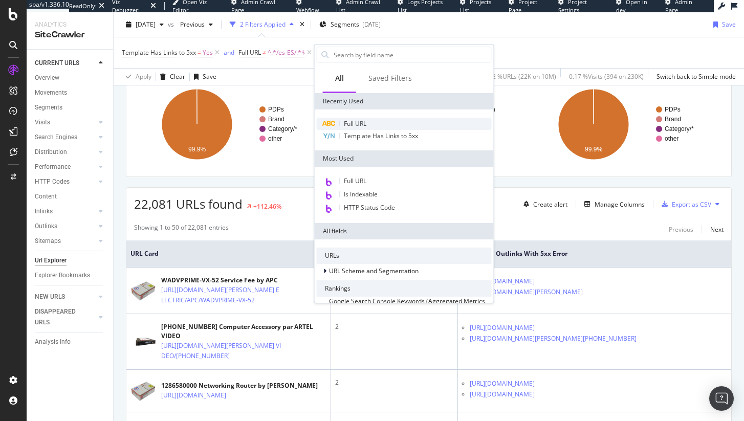
click at [366, 118] on div "Full URL" at bounding box center [404, 124] width 175 height 12
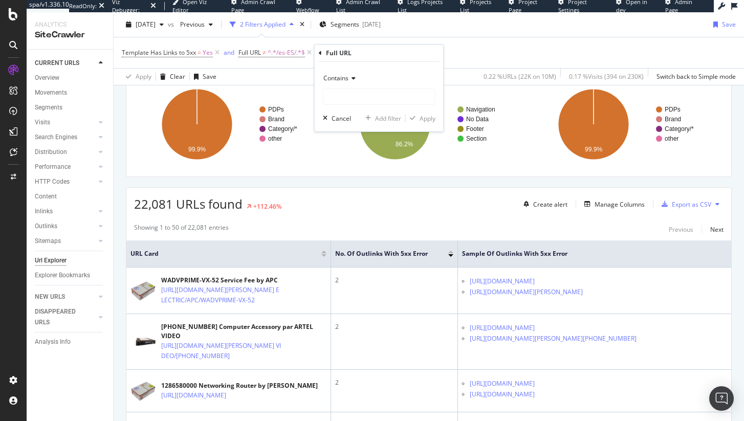
click at [353, 86] on div "Contains" at bounding box center [379, 78] width 113 height 16
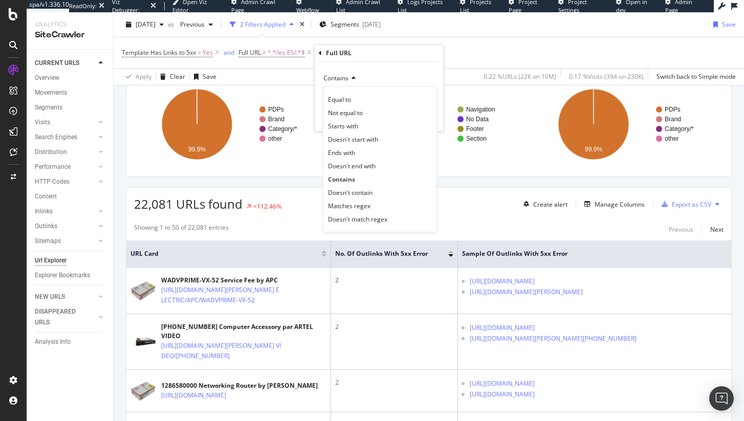
click at [353, 89] on div "Equal to Not equal to Starts with Doesn't start with Ends with Doesn't end with…" at bounding box center [380, 159] width 115 height 146
click at [397, 187] on div "Doesn't contain" at bounding box center [379, 192] width 109 height 13
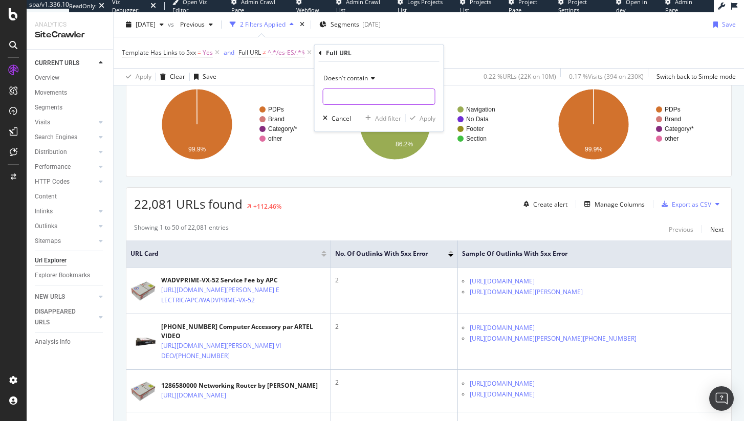
click at [381, 104] on input "text" at bounding box center [378, 96] width 111 height 16
type input "/fr-FR/"
click at [420, 115] on div "Apply" at bounding box center [427, 118] width 16 height 9
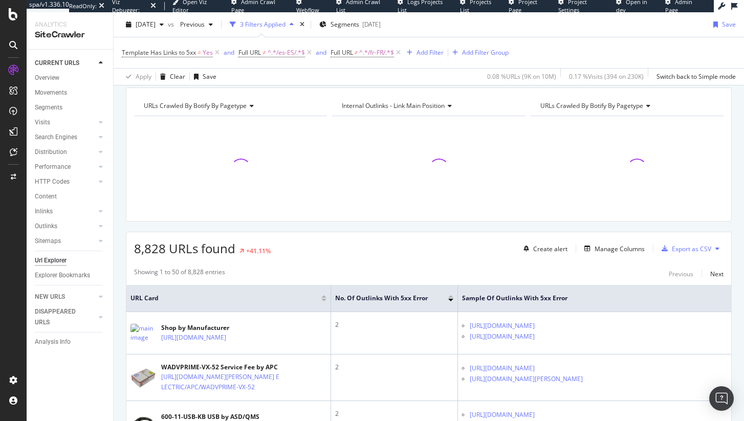
scroll to position [81, 0]
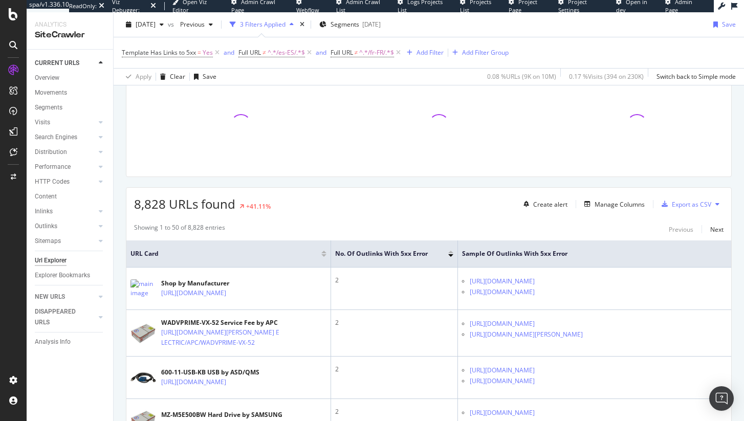
click at [146, 204] on span "8,828 URLs found" at bounding box center [184, 203] width 101 height 17
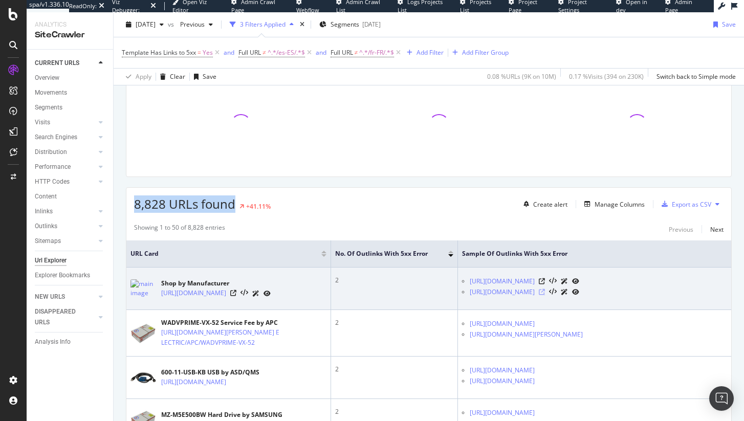
click at [545, 292] on icon at bounding box center [542, 292] width 6 height 6
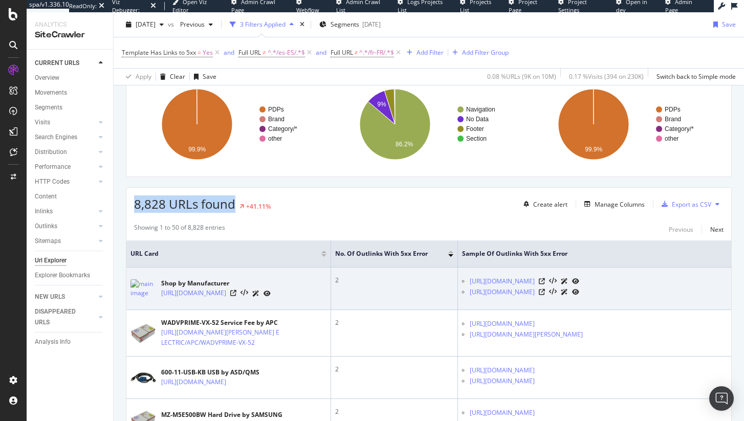
click at [568, 293] on icon at bounding box center [564, 292] width 7 height 6
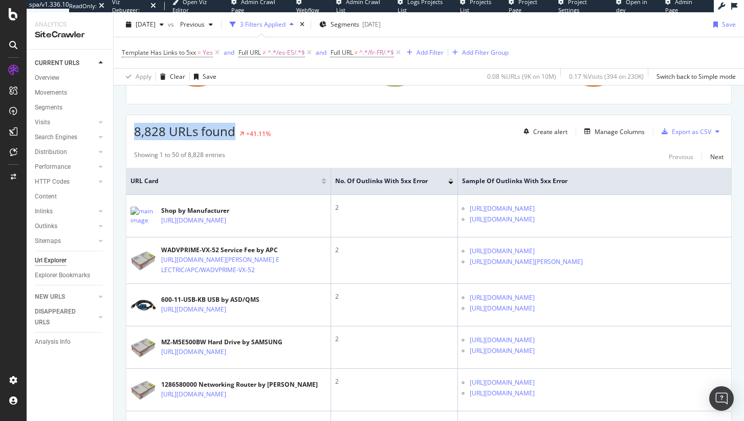
scroll to position [438, 0]
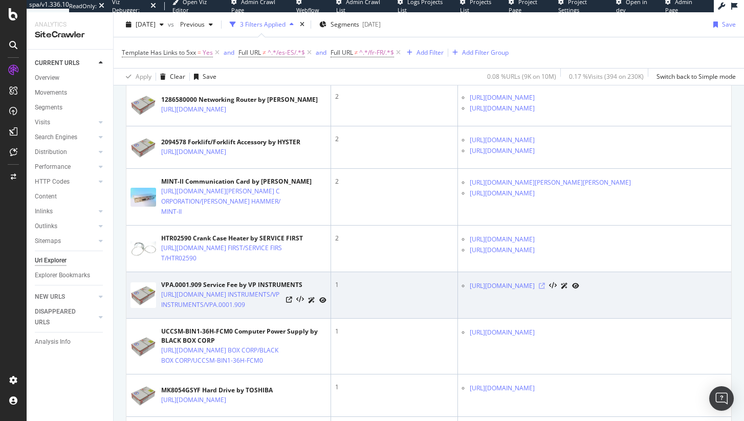
click at [545, 289] on icon at bounding box center [542, 286] width 6 height 6
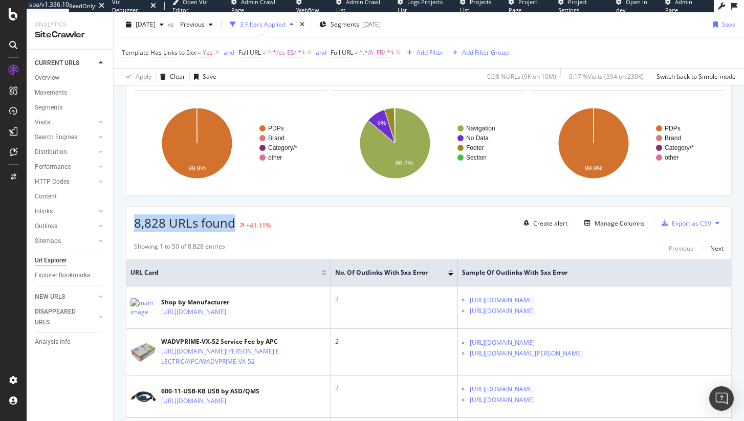
scroll to position [0, 0]
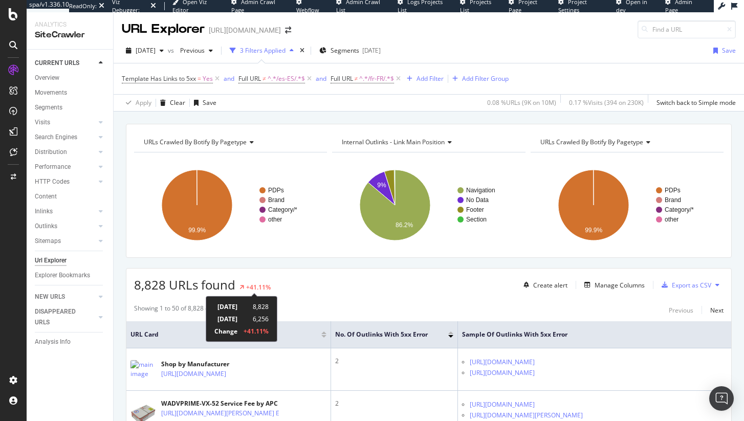
click at [247, 285] on div "+41.11%" at bounding box center [258, 287] width 25 height 9
click at [268, 317] on td "6,256" at bounding box center [252, 319] width 31 height 12
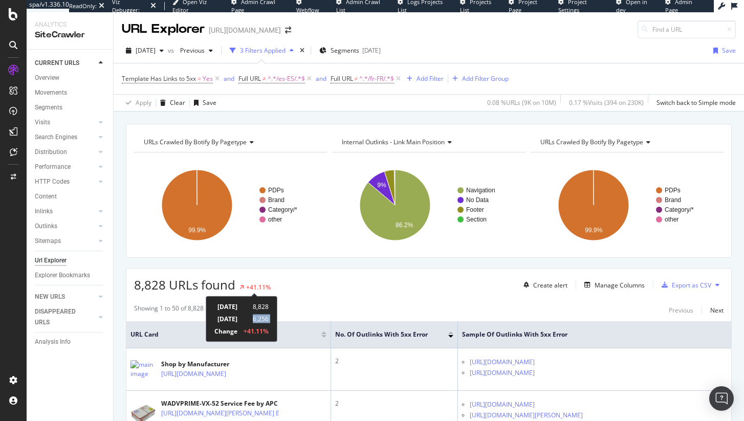
click at [268, 317] on td "6,256" at bounding box center [252, 319] width 31 height 12
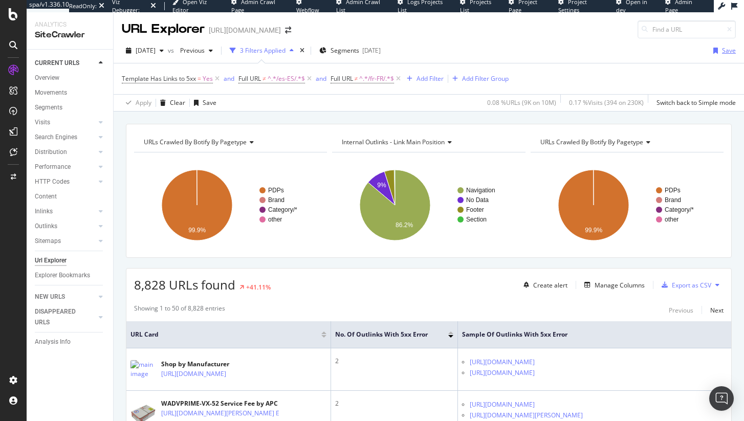
click at [722, 53] on div "Save" at bounding box center [729, 50] width 14 height 9
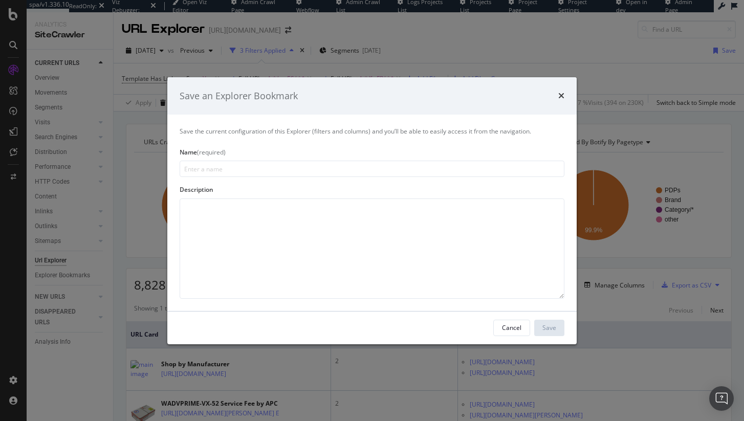
type input "T"
type input "Links to 5xx Status Codes"
click at [556, 323] on button "Save" at bounding box center [549, 328] width 30 height 16
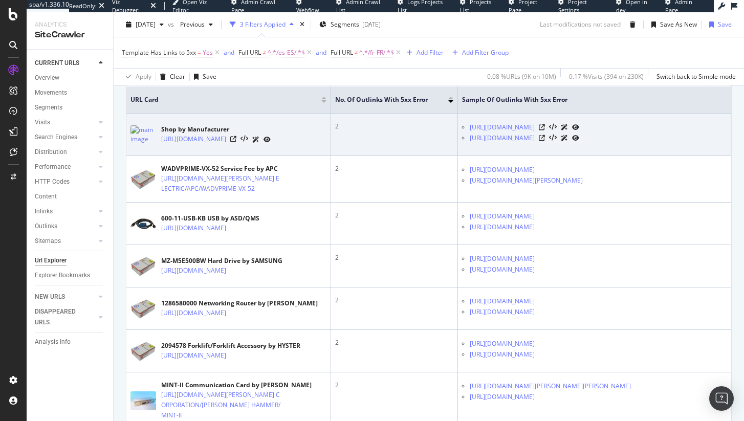
scroll to position [264, 0]
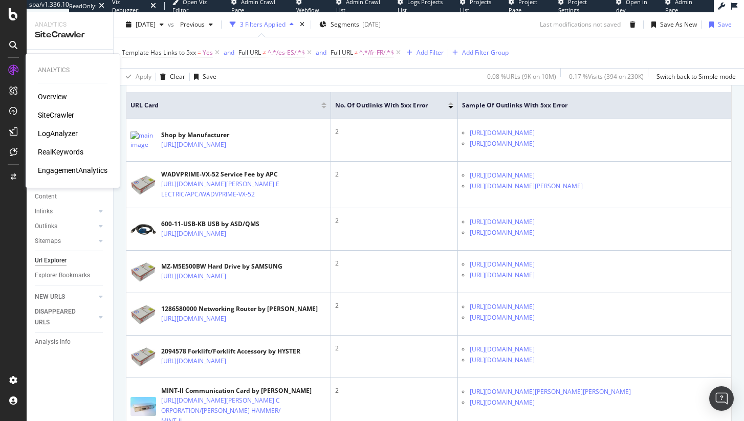
click at [54, 135] on div "LogAnalyzer" at bounding box center [58, 133] width 40 height 10
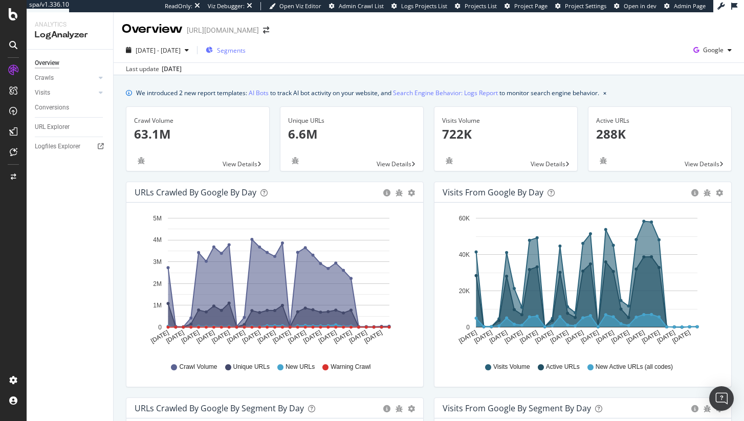
click at [245, 46] on span "Segments" at bounding box center [231, 50] width 29 height 9
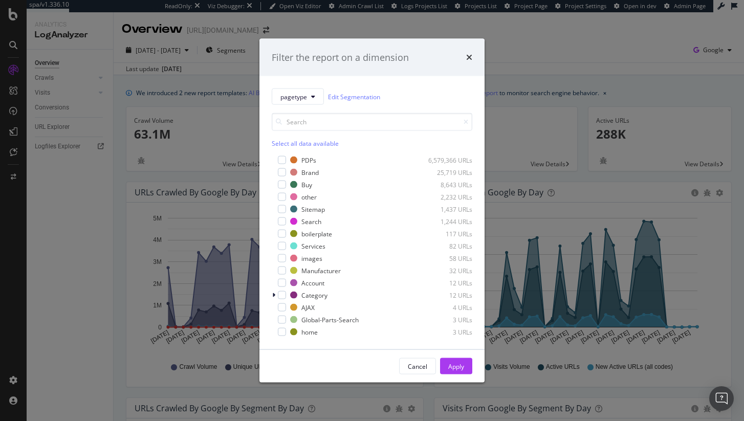
click at [284, 167] on div "PDPs 6,579,366 URLs Brand 25,719 URLs Buy 8,643 URLs other 2,232 URLs Sitemap 1…" at bounding box center [372, 246] width 200 height 182
click at [283, 169] on div "modal" at bounding box center [282, 172] width 8 height 8
click at [286, 183] on div "Buy 8,643 URLs" at bounding box center [372, 185] width 200 height 10
click at [461, 356] on div "Cancel Apply" at bounding box center [371, 366] width 225 height 33
click at [460, 362] on div "Apply" at bounding box center [456, 366] width 16 height 9
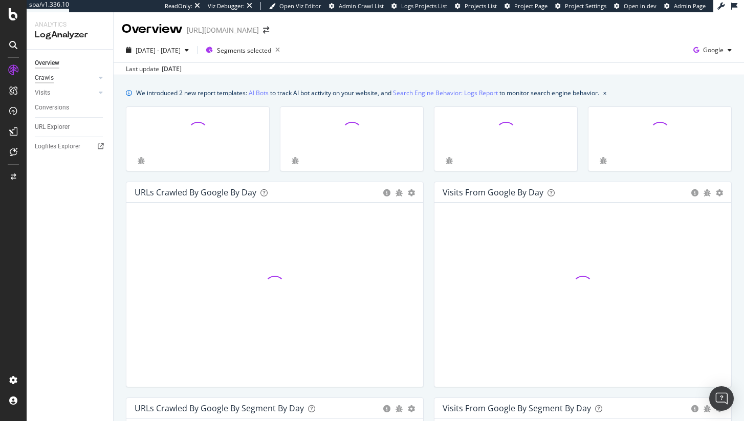
click at [36, 79] on div "Crawls" at bounding box center [44, 78] width 19 height 11
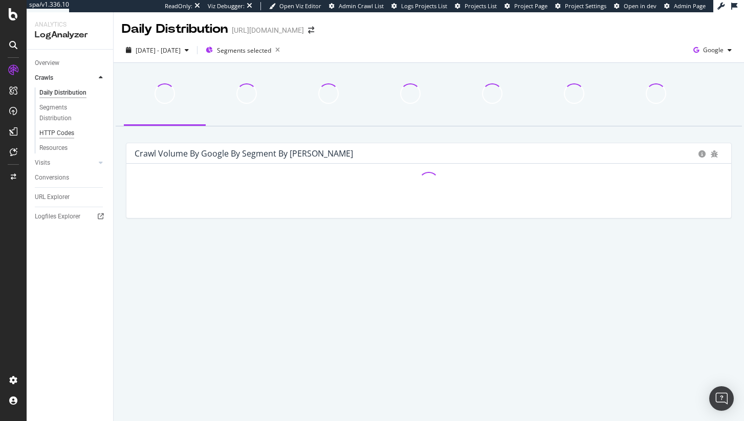
click at [54, 132] on div "HTTP Codes" at bounding box center [56, 133] width 35 height 11
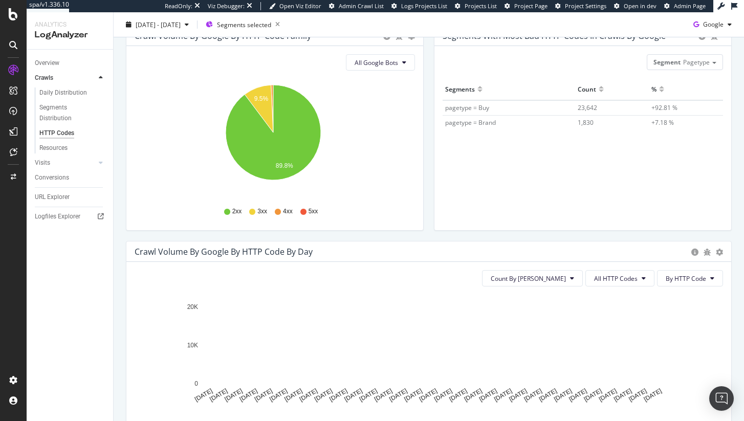
scroll to position [189, 0]
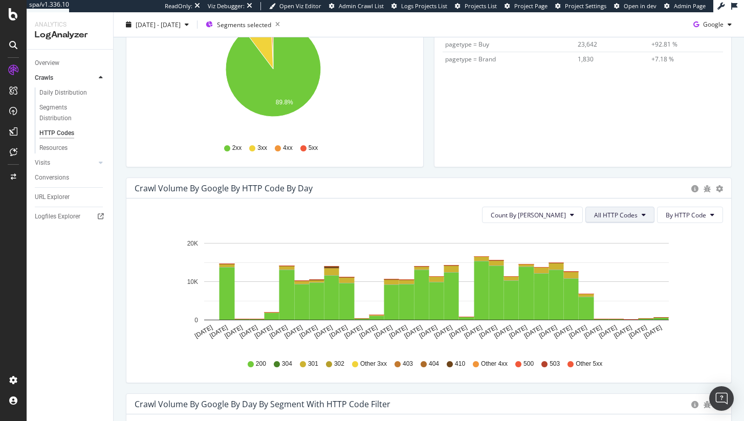
click at [598, 213] on span "All HTTP Codes" at bounding box center [615, 215] width 43 height 9
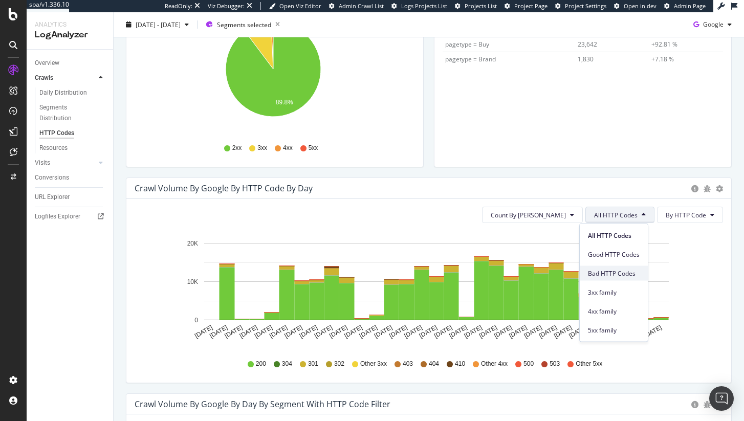
click at [628, 270] on span "Bad HTTP Codes" at bounding box center [614, 272] width 52 height 9
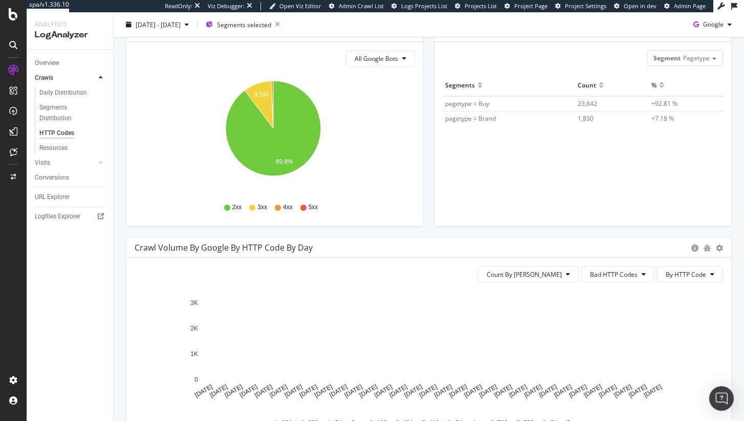
scroll to position [0, 0]
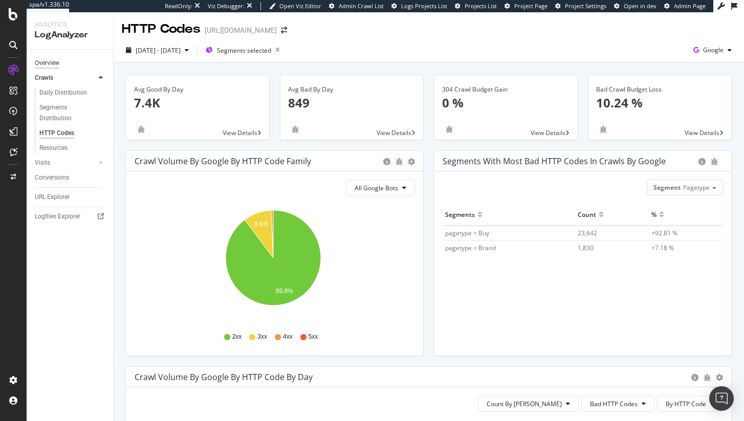
click at [56, 67] on div "Overview" at bounding box center [47, 63] width 25 height 11
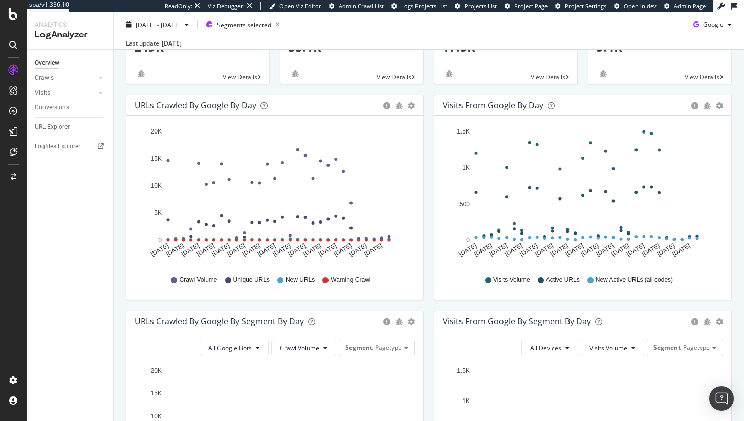
scroll to position [86, 0]
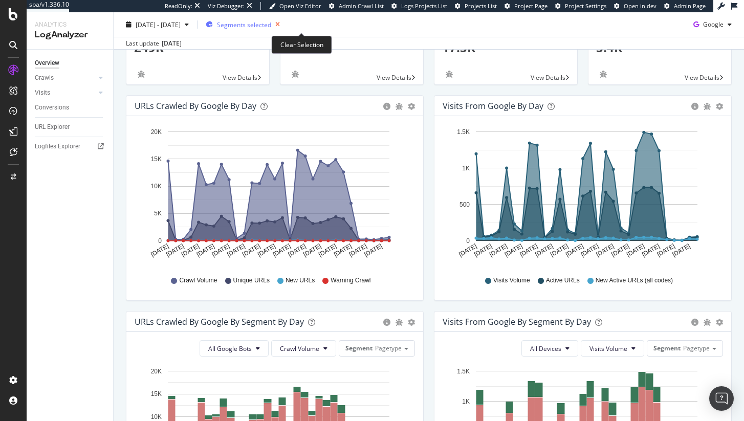
click at [284, 29] on icon "button" at bounding box center [277, 24] width 13 height 14
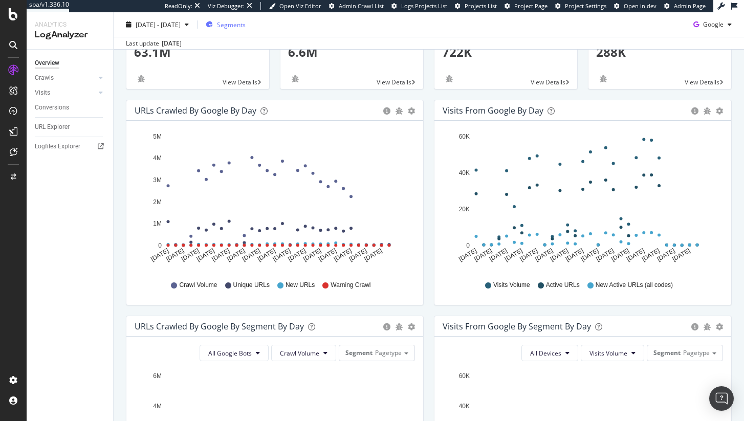
scroll to position [30, 0]
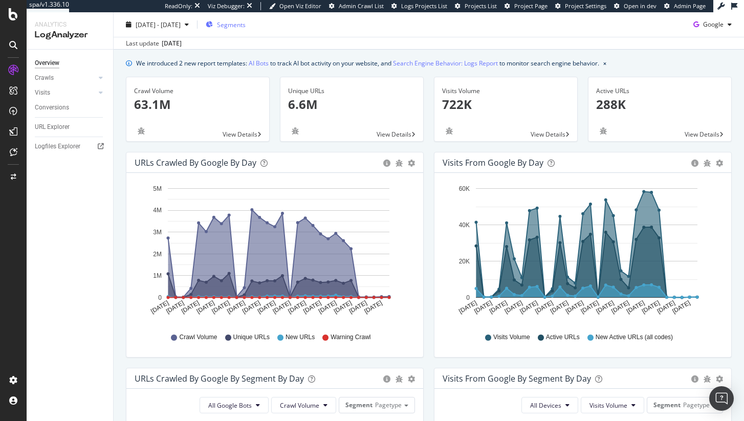
click at [705, 33] on div "2025 Jul. 21st - Aug. 19th Segments Google" at bounding box center [429, 26] width 630 height 20
click at [709, 28] on span "Google" at bounding box center [713, 24] width 20 height 9
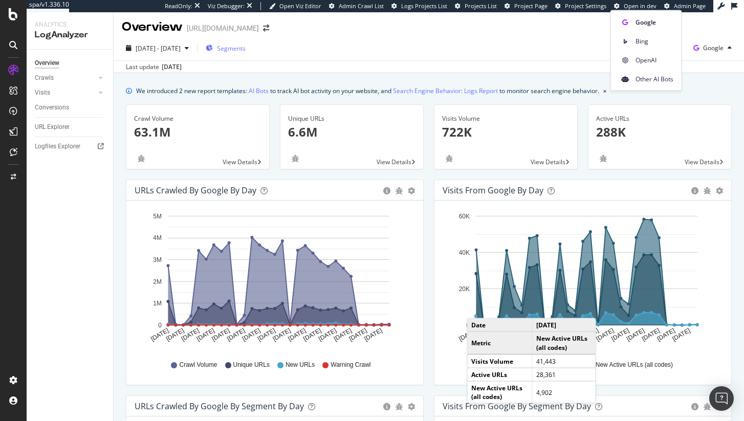
scroll to position [0, 0]
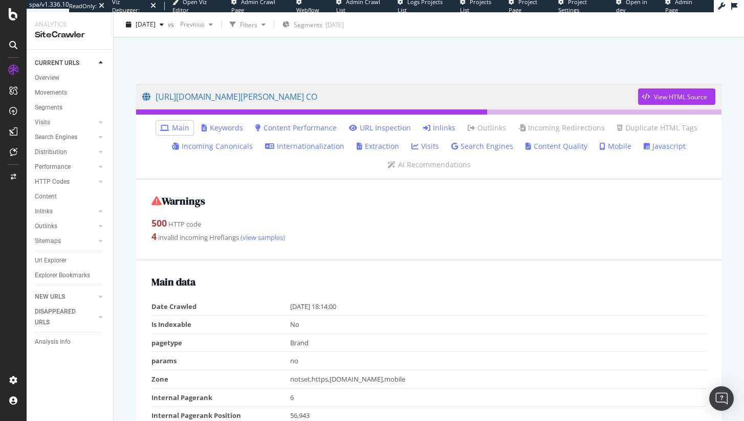
scroll to position [63, 0]
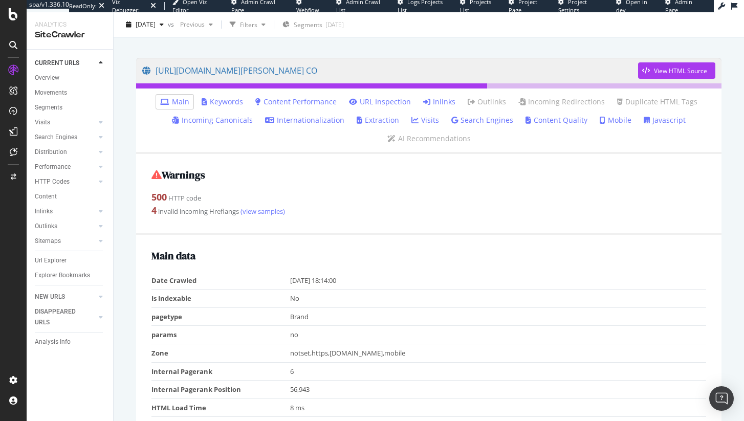
click at [182, 197] on div "500 HTTP code" at bounding box center [428, 197] width 554 height 13
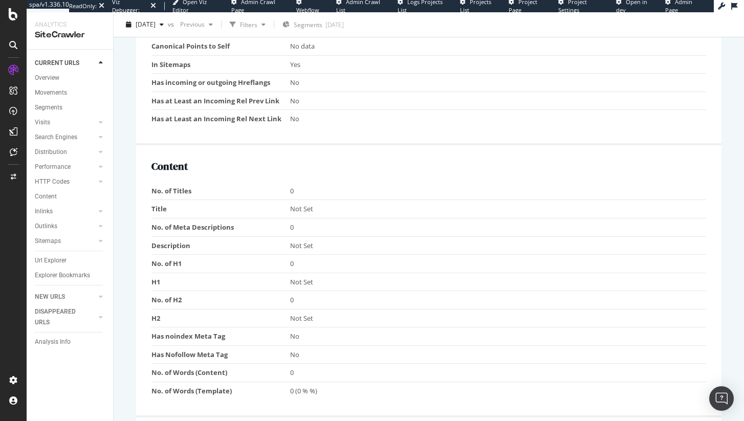
scroll to position [535, 0]
